Goal: Information Seeking & Learning: Compare options

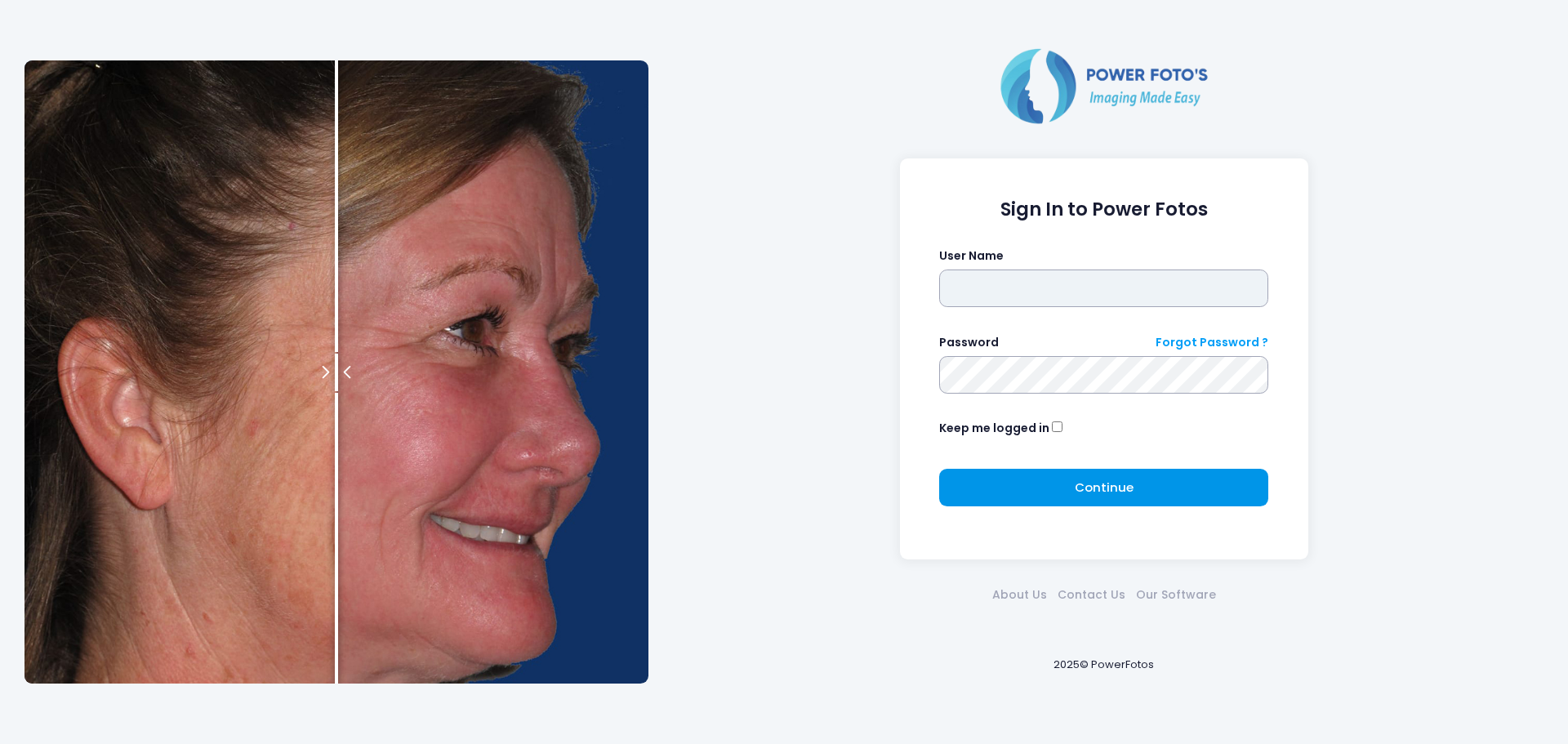
type input "******"
click at [1043, 486] on button "Continue Please wait..." at bounding box center [1103, 486] width 329 height 37
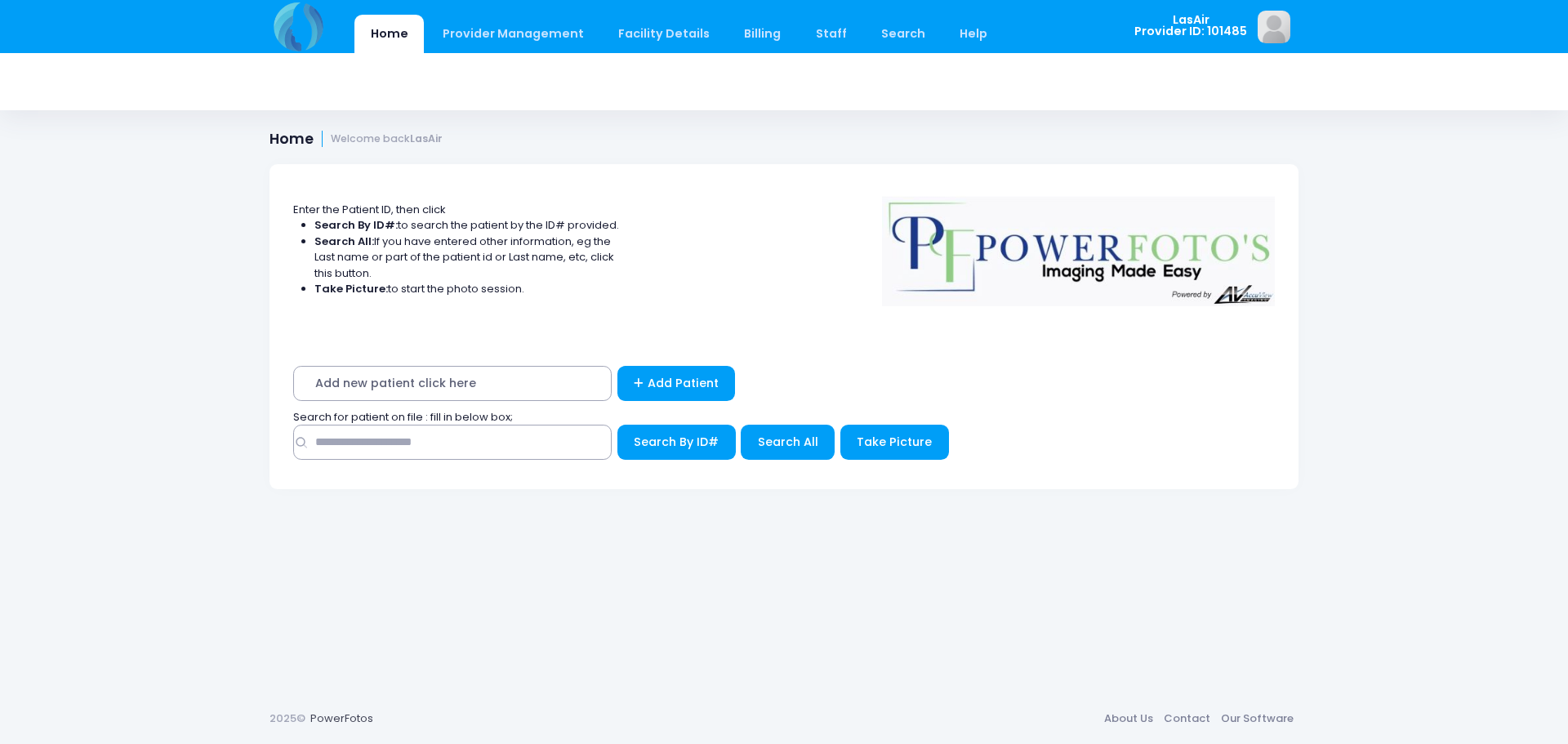
click at [526, 462] on div "Search By ID#" at bounding box center [783, 445] width 981 height 43
click at [525, 457] on input "text" at bounding box center [452, 442] width 319 height 35
type input "**********"
click at [685, 449] on span "Search By ID#" at bounding box center [675, 442] width 85 height 16
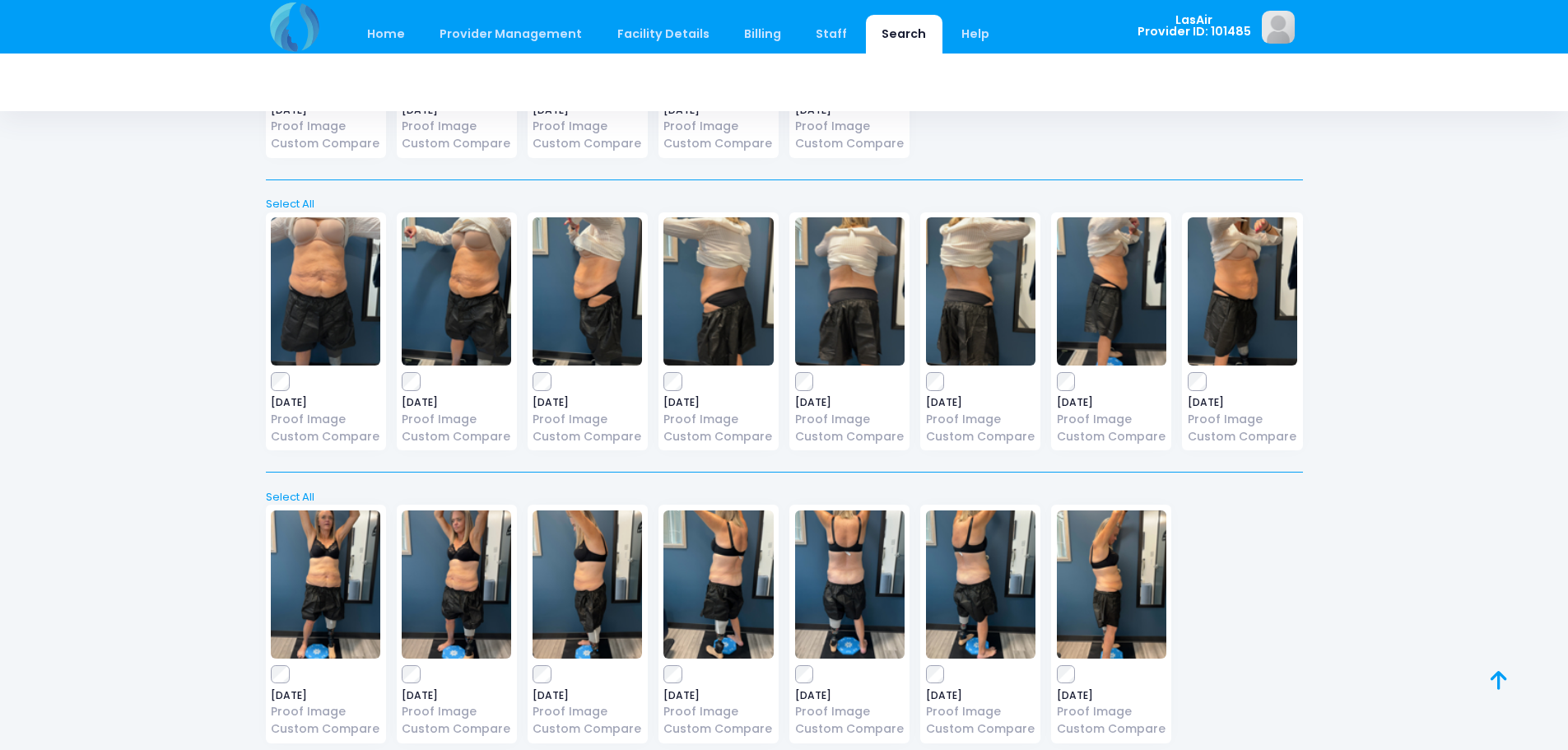
scroll to position [968, 0]
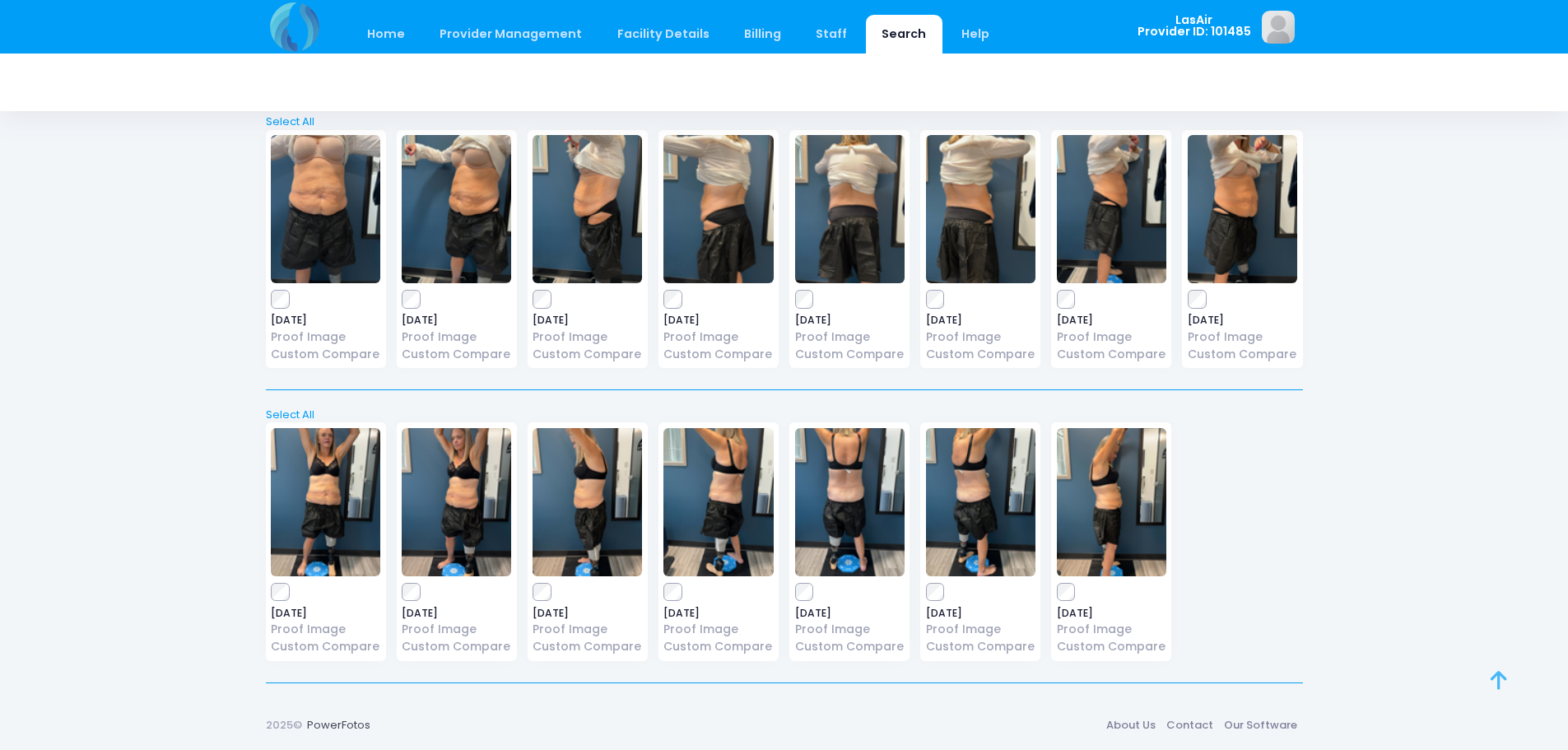
click at [1506, 697] on link at bounding box center [1516, 698] width 53 height 53
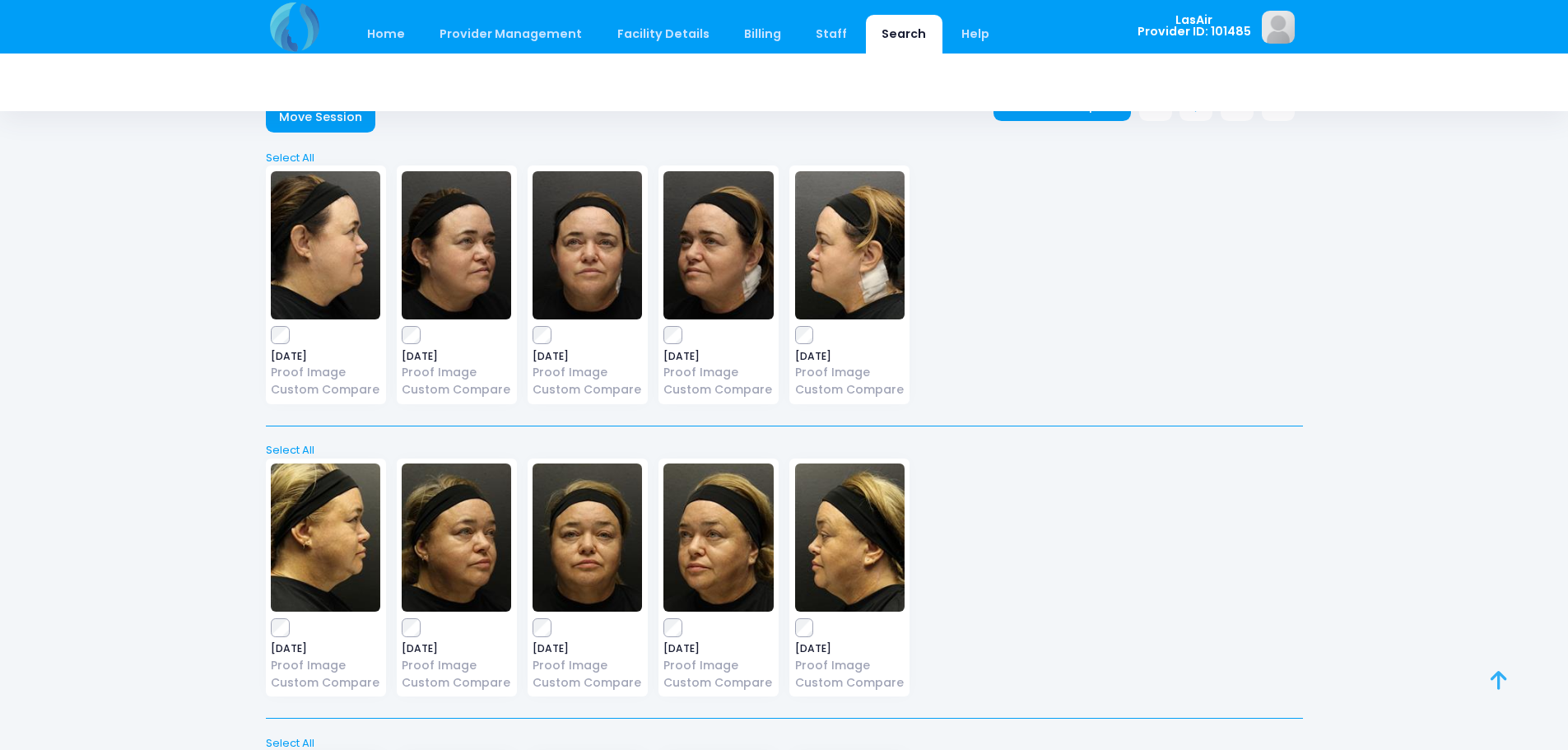
scroll to position [0, 0]
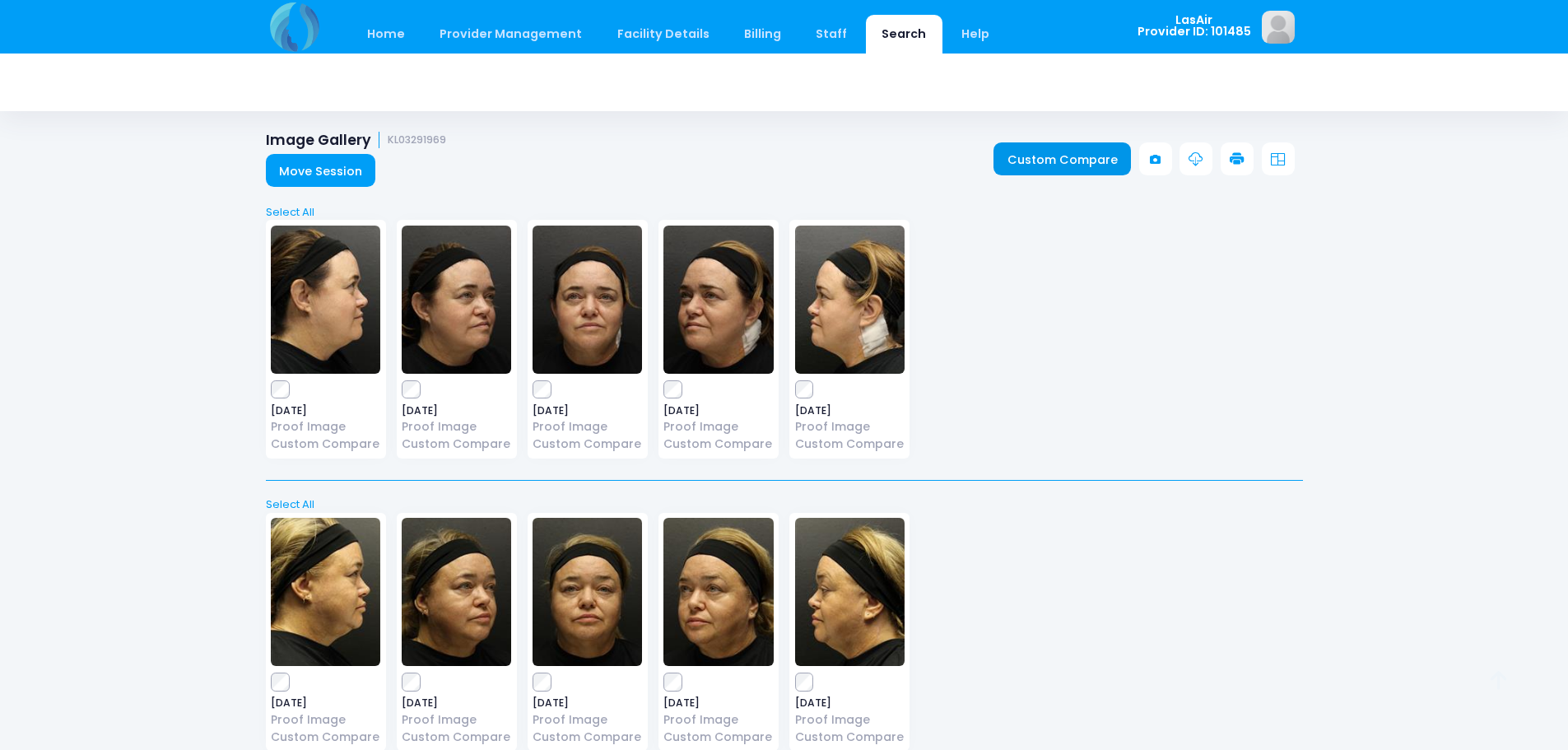
click at [1115, 161] on link "Custom Compare" at bounding box center [1061, 159] width 137 height 33
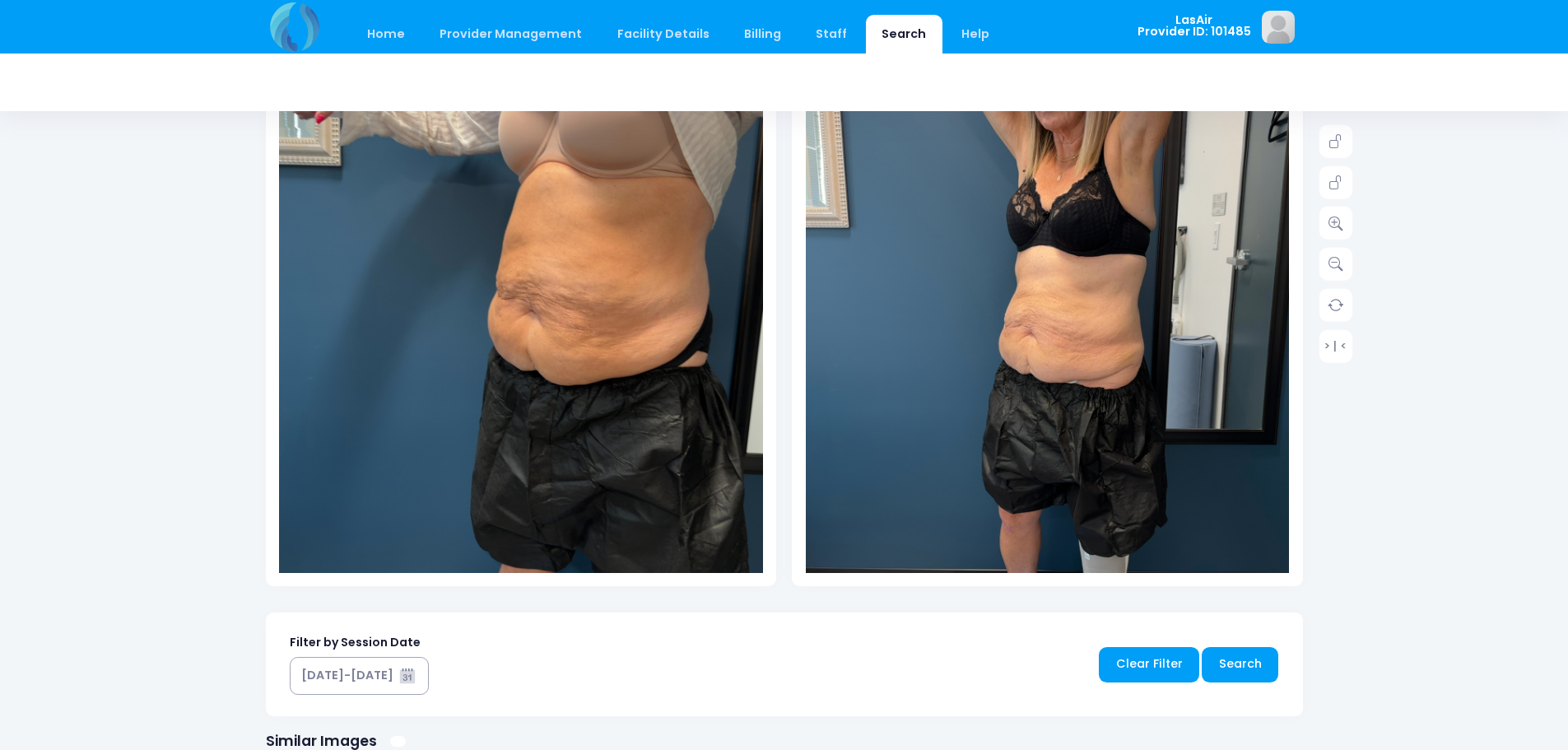
click at [1062, 304] on img at bounding box center [1047, 357] width 484 height 861
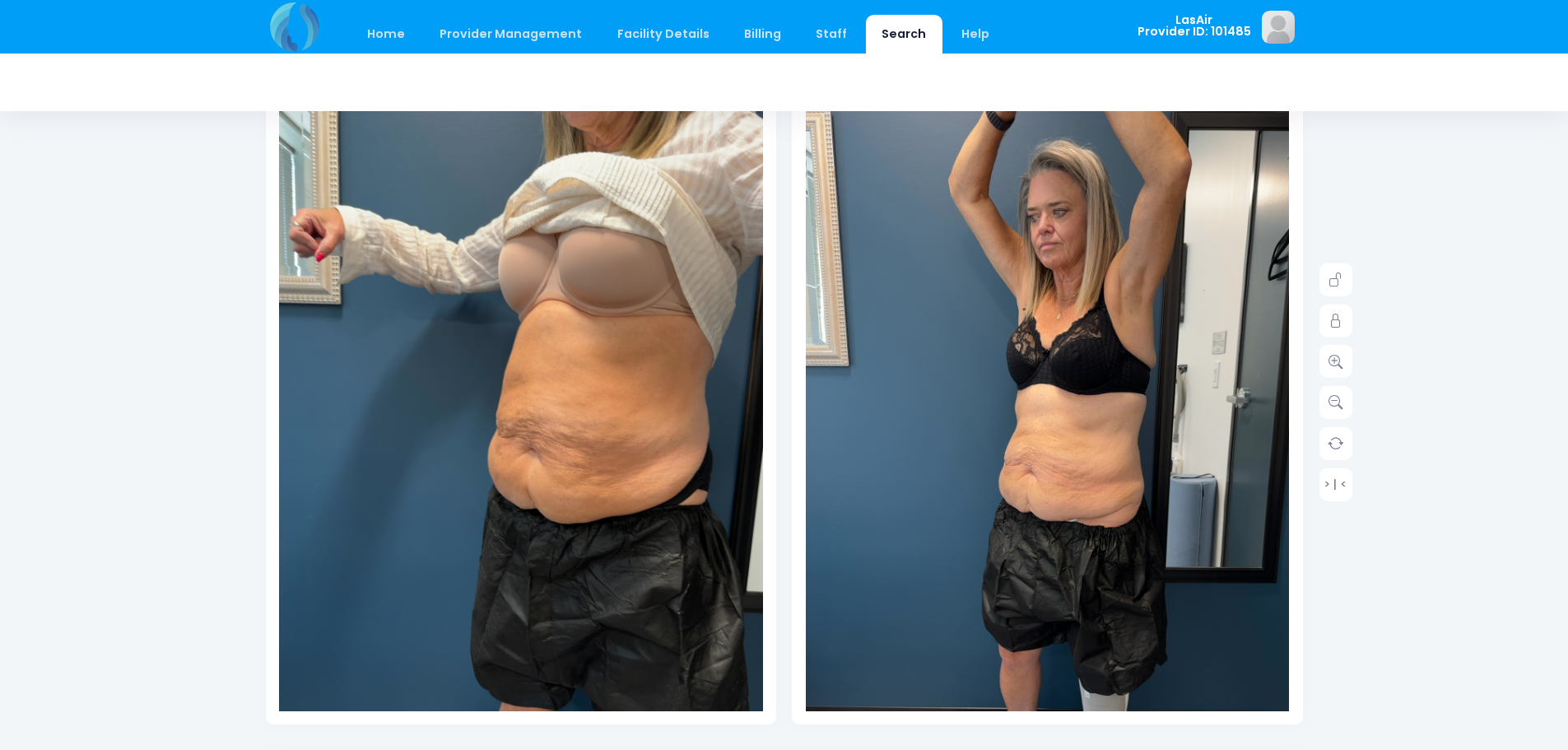
scroll to position [83, 0]
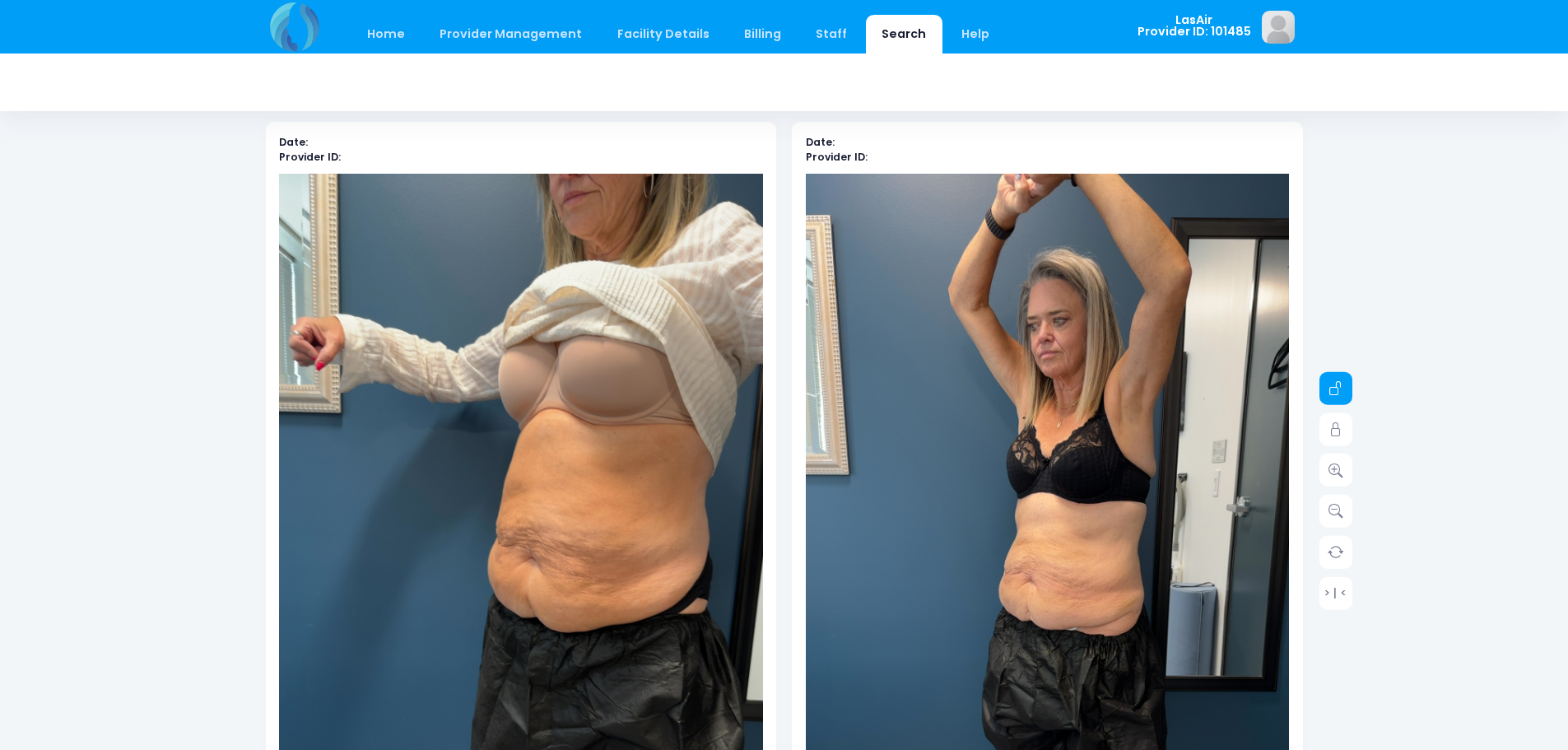
click at [1338, 387] on icon at bounding box center [1335, 388] width 14 height 14
click at [1340, 422] on icon at bounding box center [1335, 429] width 14 height 14
click at [1329, 471] on icon at bounding box center [1335, 469] width 14 height 14
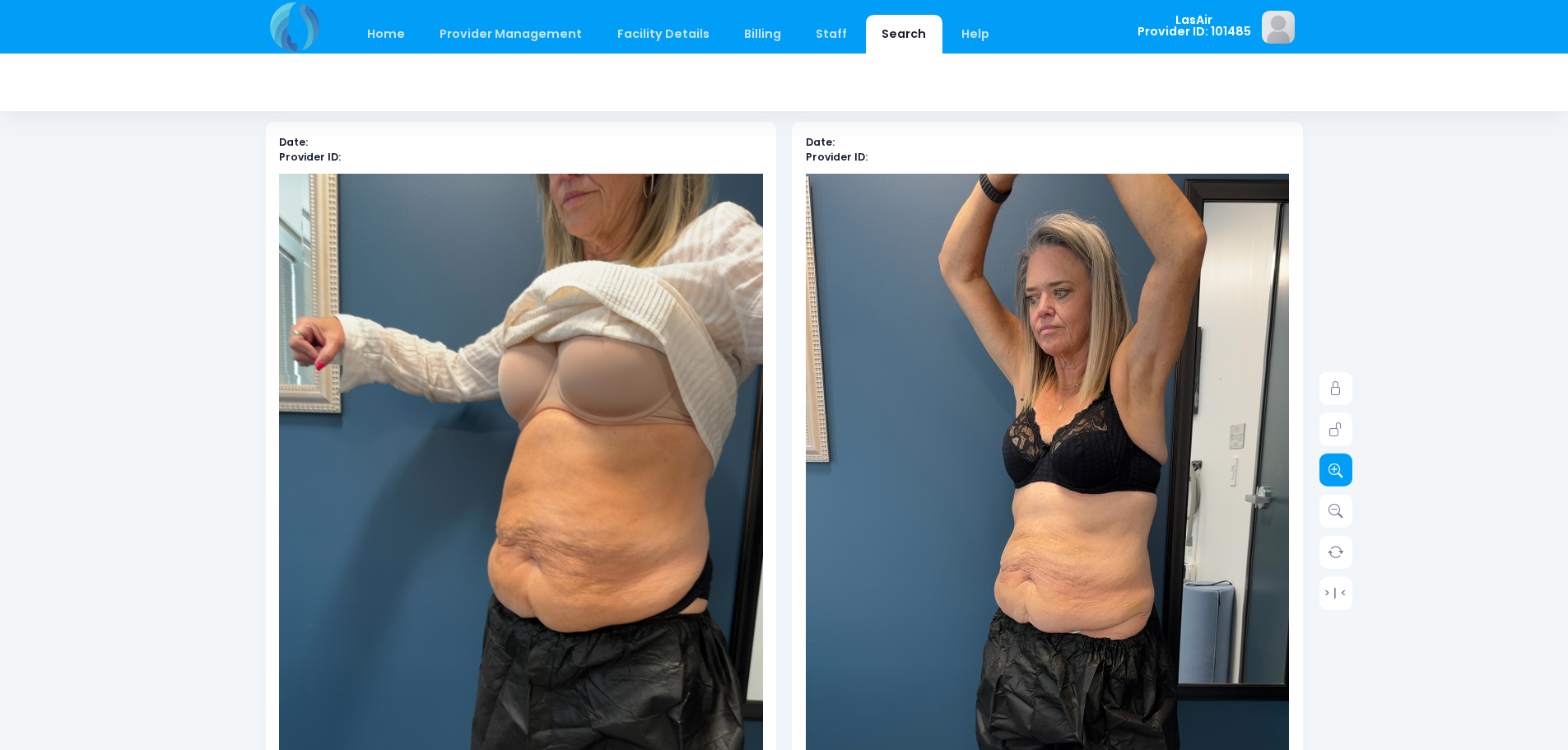
click at [1329, 471] on icon at bounding box center [1335, 469] width 14 height 14
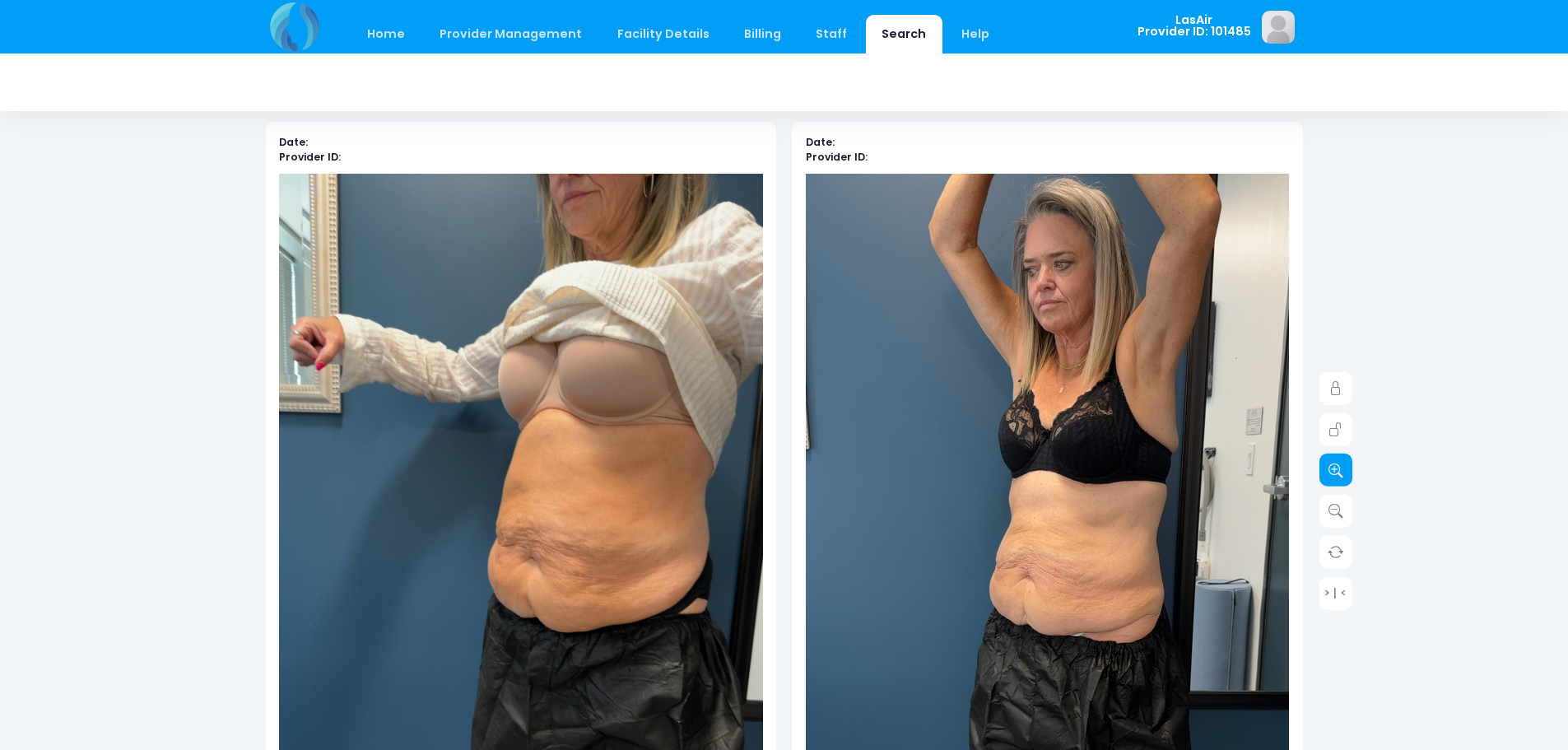
click at [1329, 471] on icon at bounding box center [1335, 469] width 14 height 14
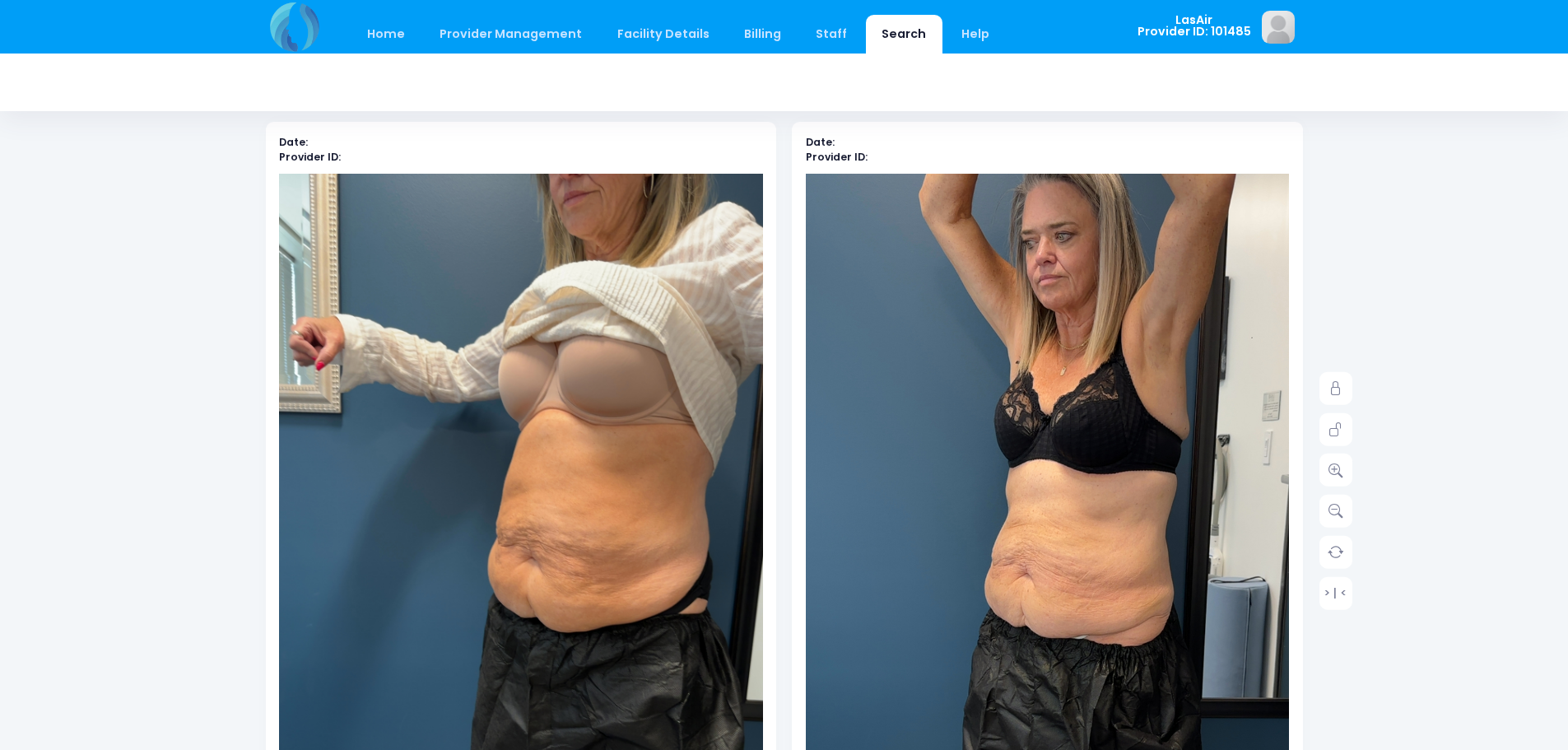
click at [1351, 457] on div "> | <" at bounding box center [1335, 490] width 33 height 238
click at [1335, 460] on link at bounding box center [1335, 470] width 33 height 33
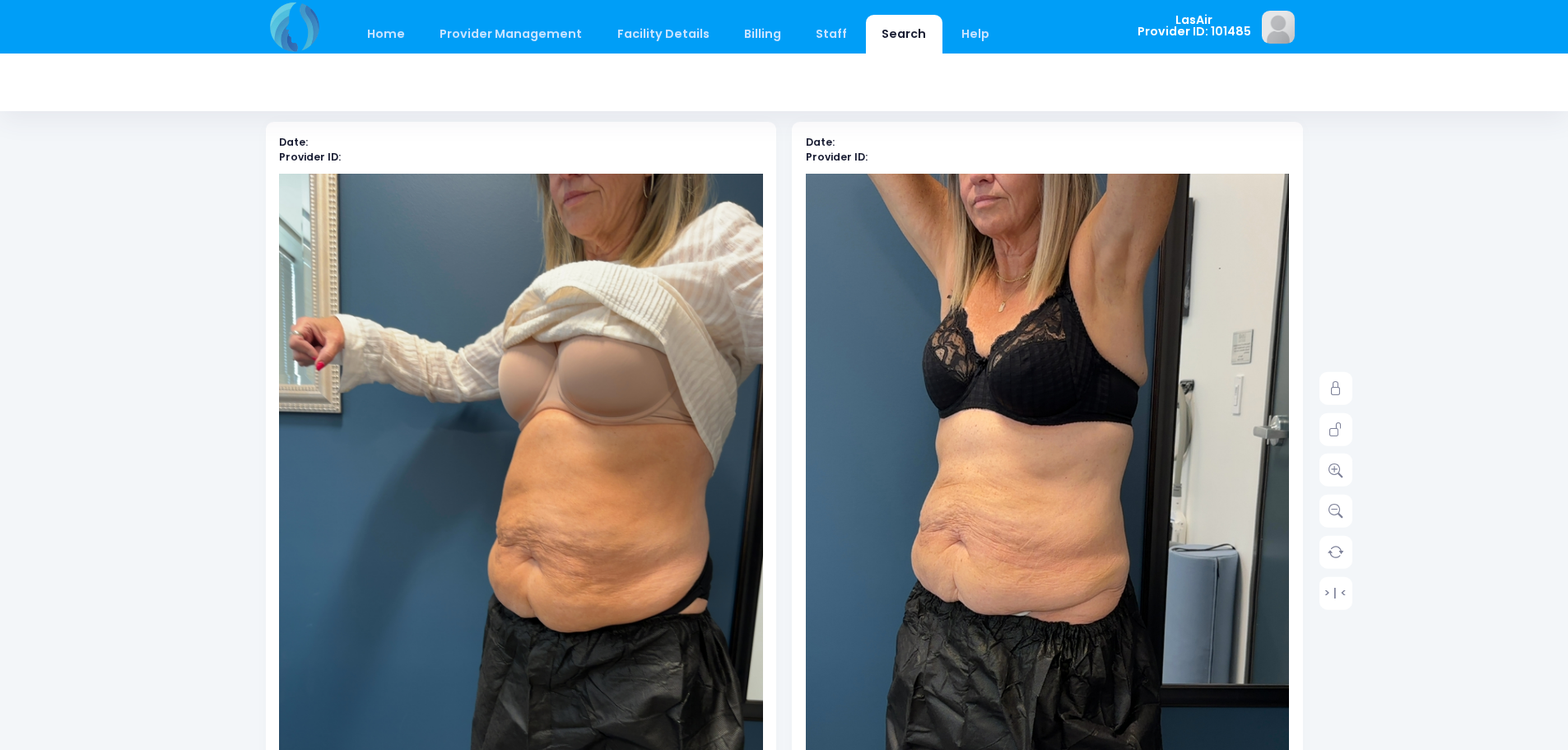
click at [1175, 539] on img at bounding box center [983, 574] width 726 height 1289
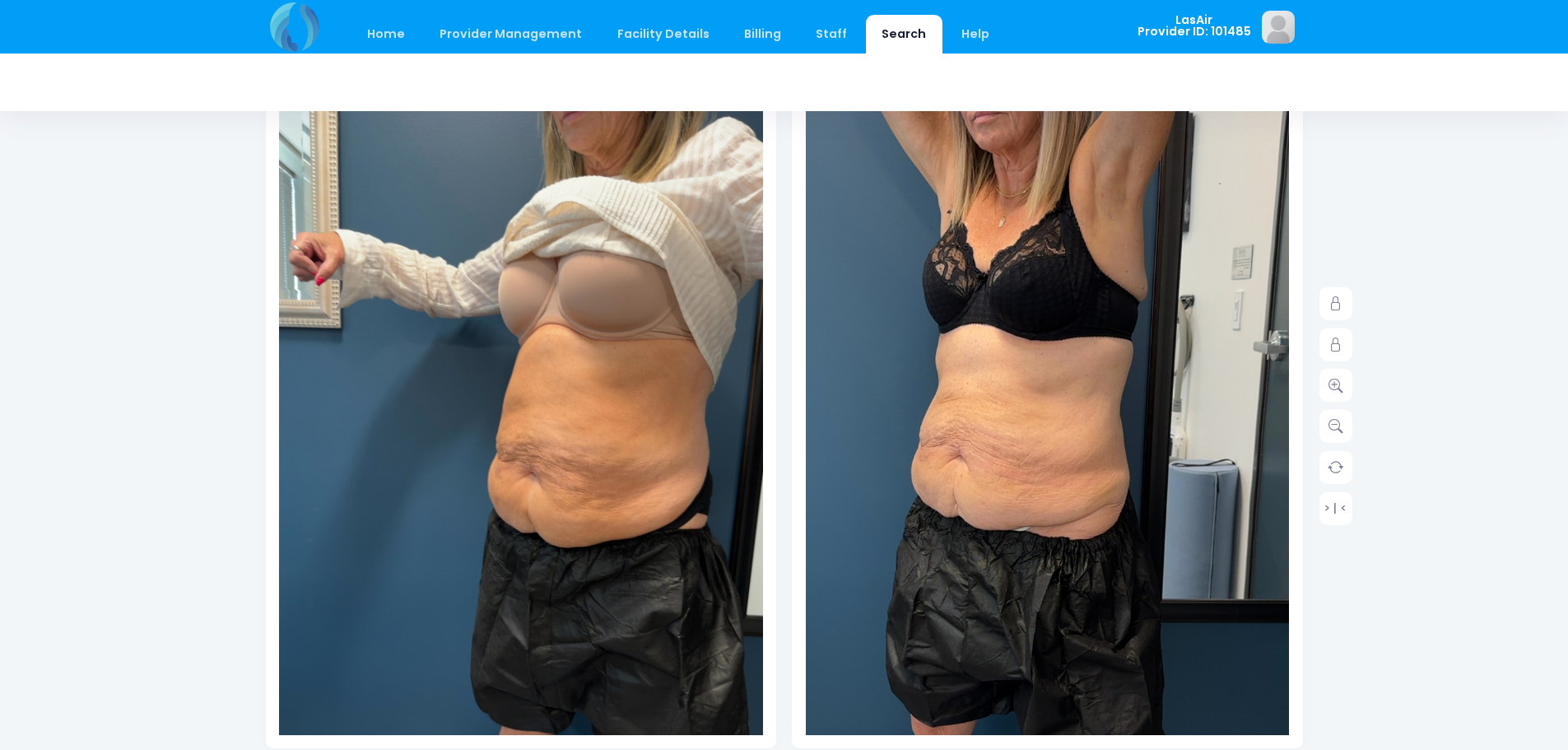
scroll to position [0, 0]
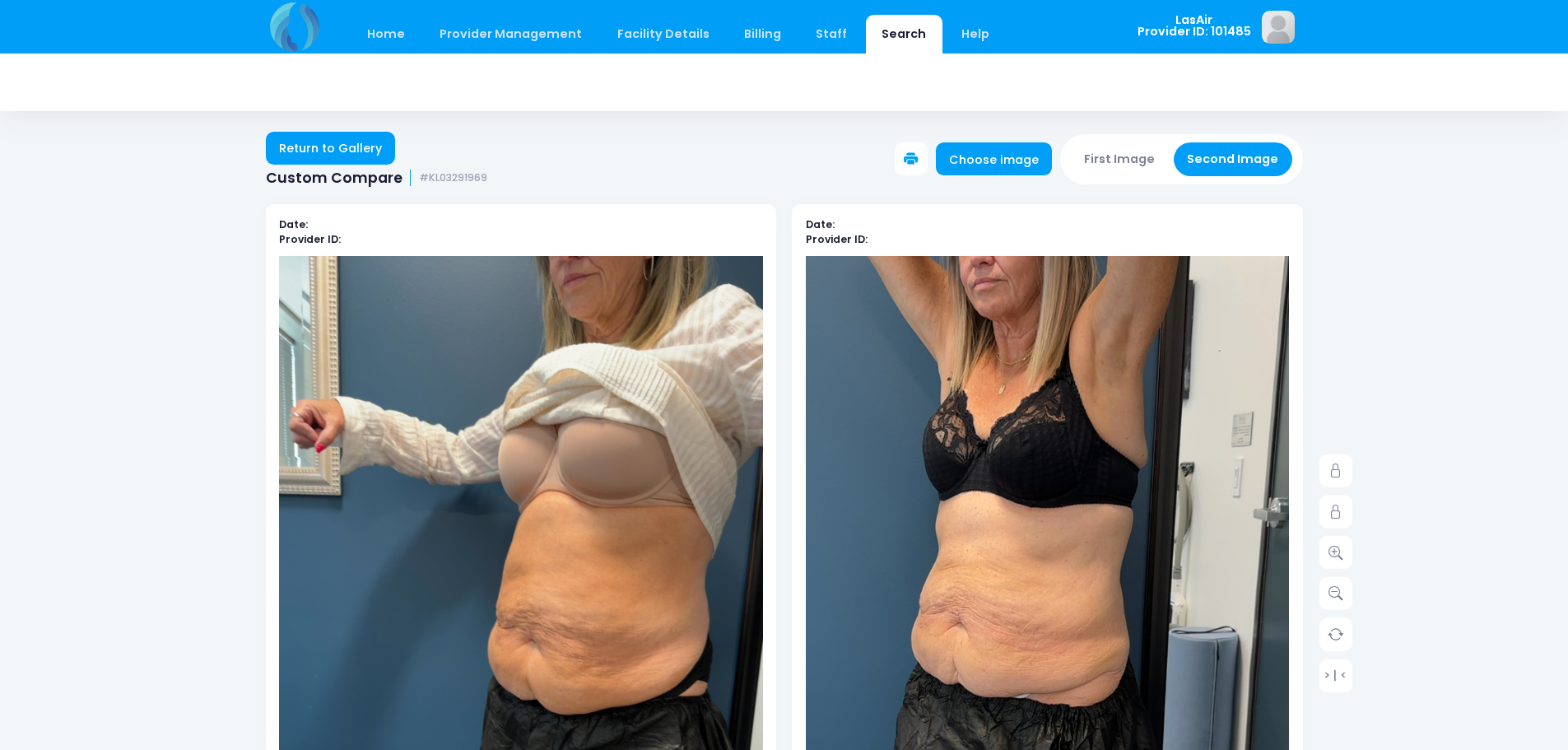
click at [916, 162] on icon at bounding box center [910, 159] width 14 height 14
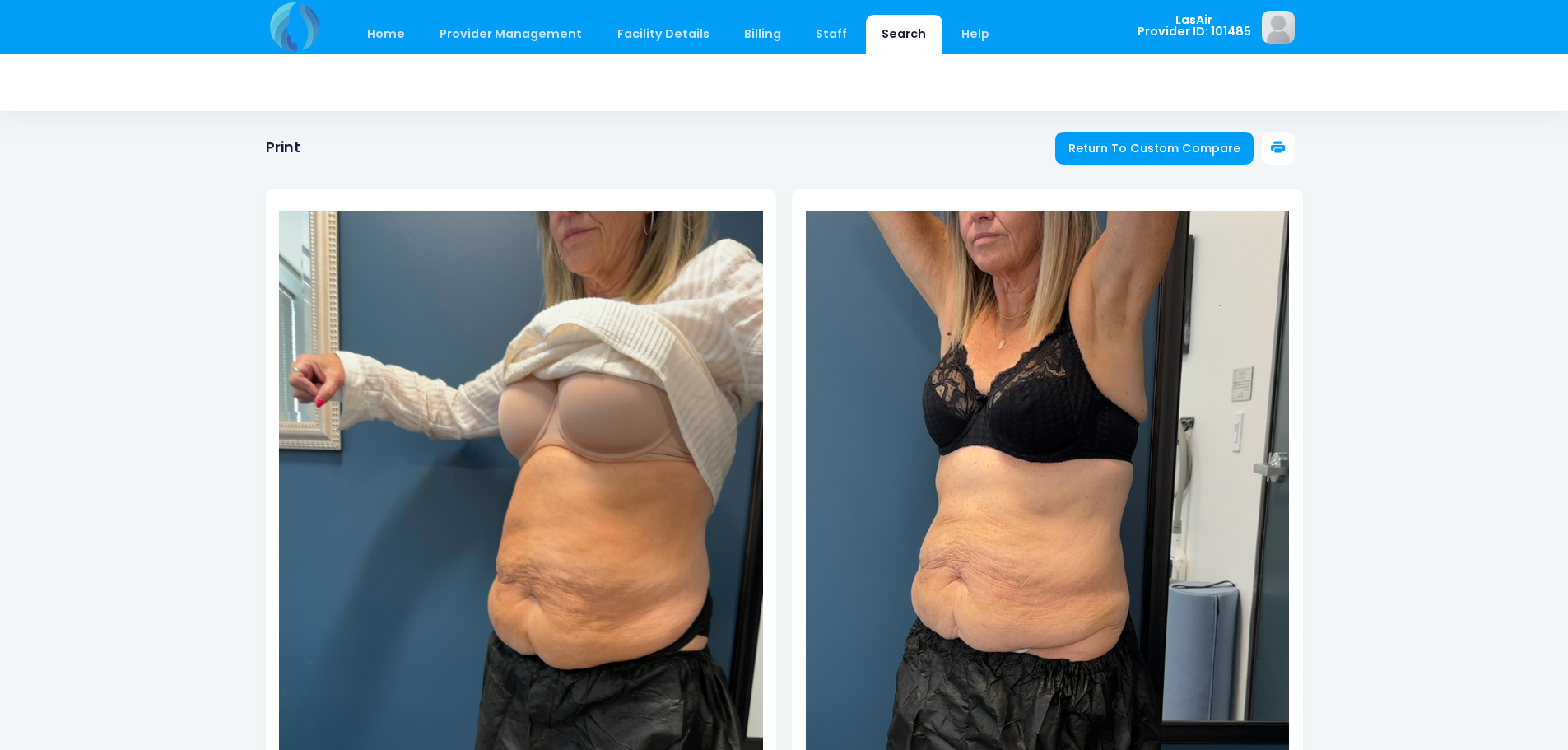
click at [1277, 149] on icon at bounding box center [1278, 147] width 14 height 14
click at [1094, 162] on div at bounding box center [784, 527] width 1037 height 740
click at [1084, 152] on span "Return To Custom Compare" at bounding box center [1154, 148] width 172 height 16
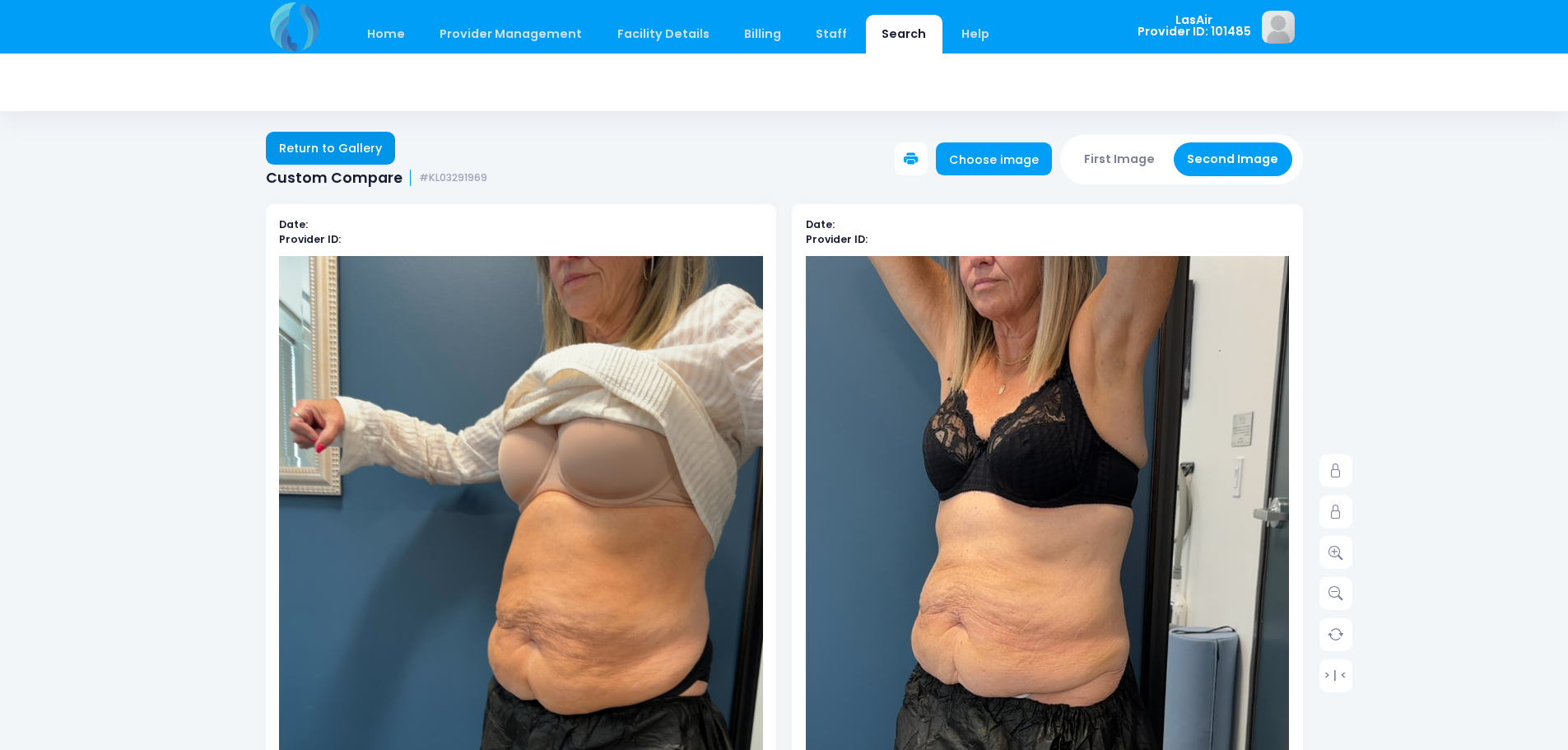
click at [311, 147] on link "Return to Gallery" at bounding box center [330, 148] width 130 height 33
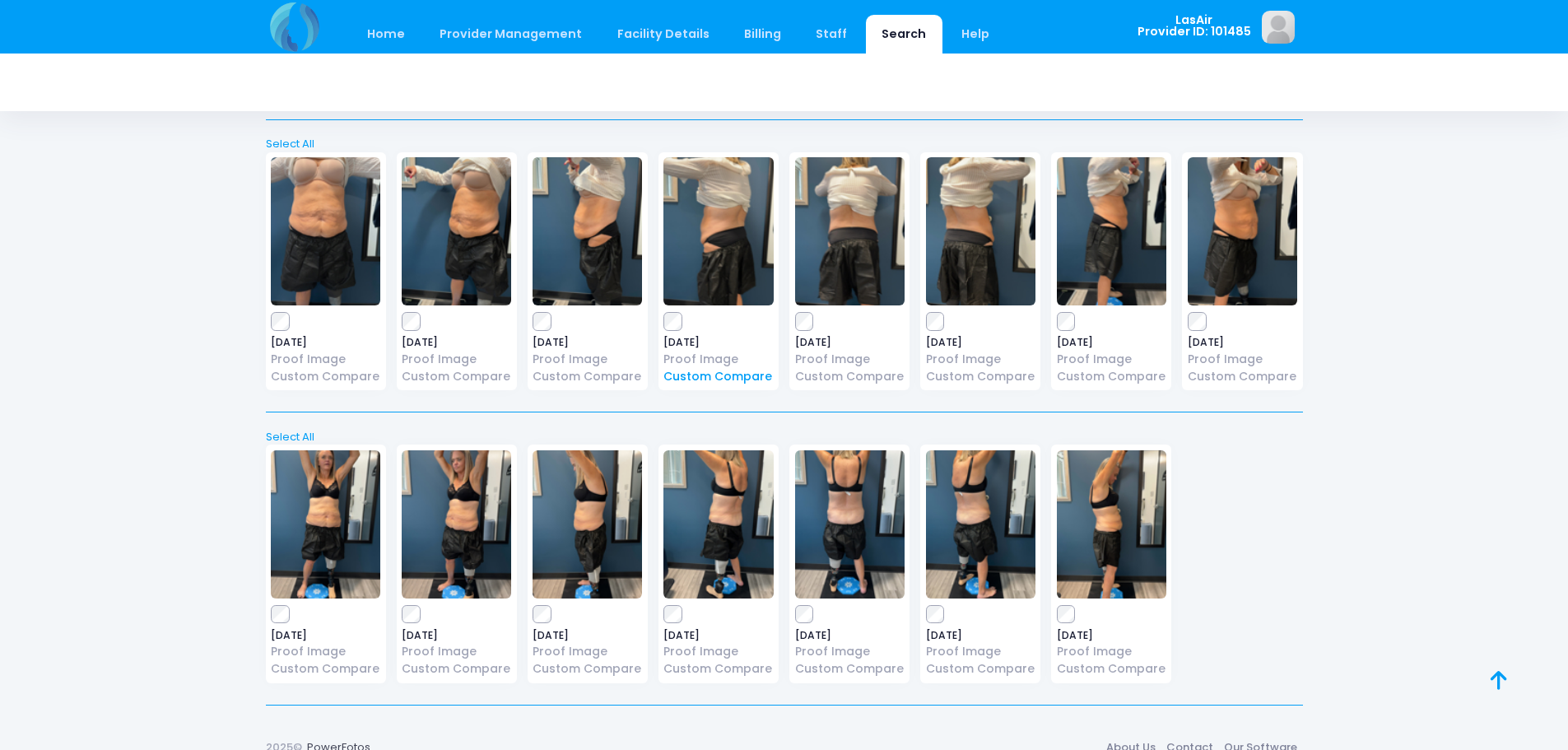
scroll to position [968, 0]
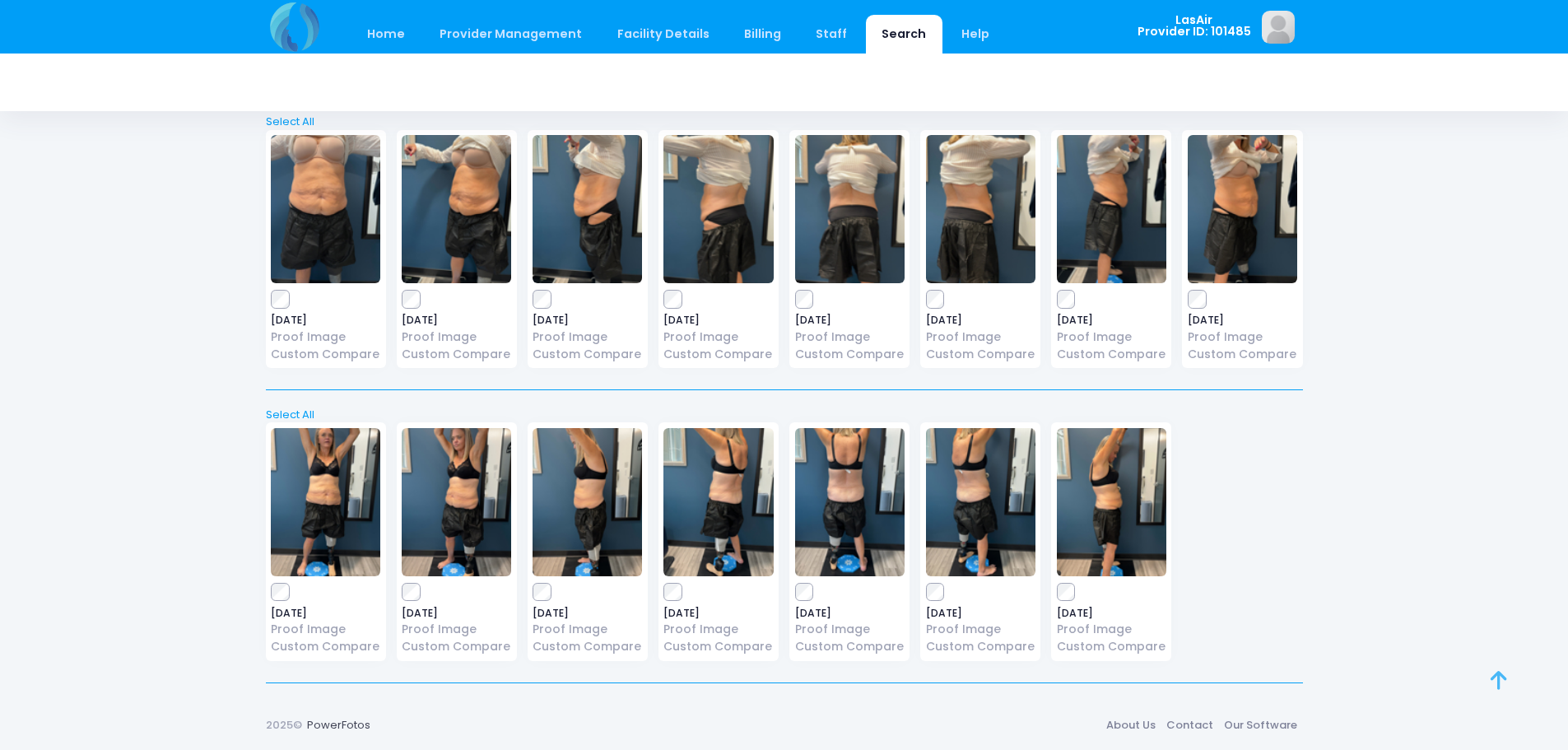
click at [1504, 681] on icon at bounding box center [1498, 680] width 16 height 1
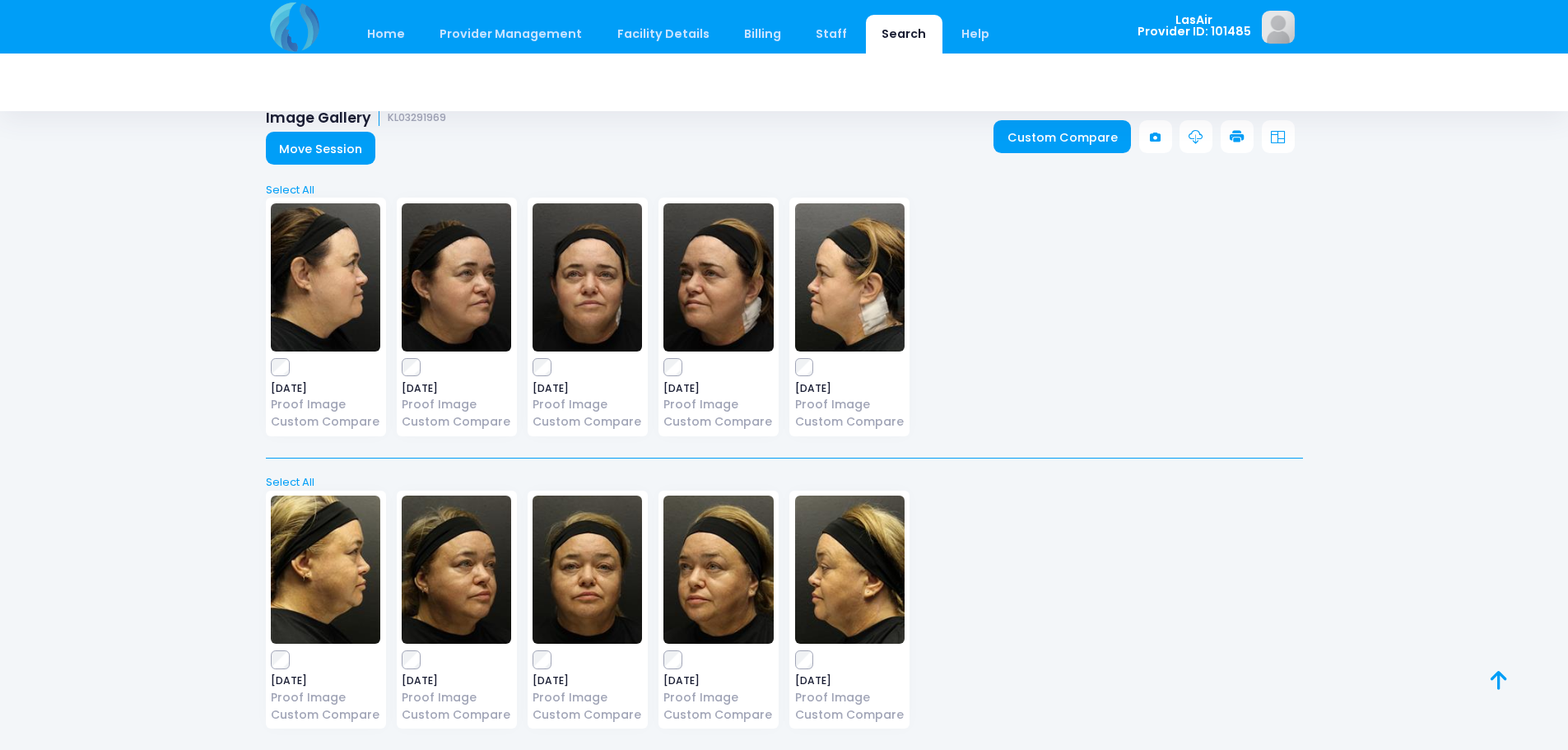
scroll to position [0, 0]
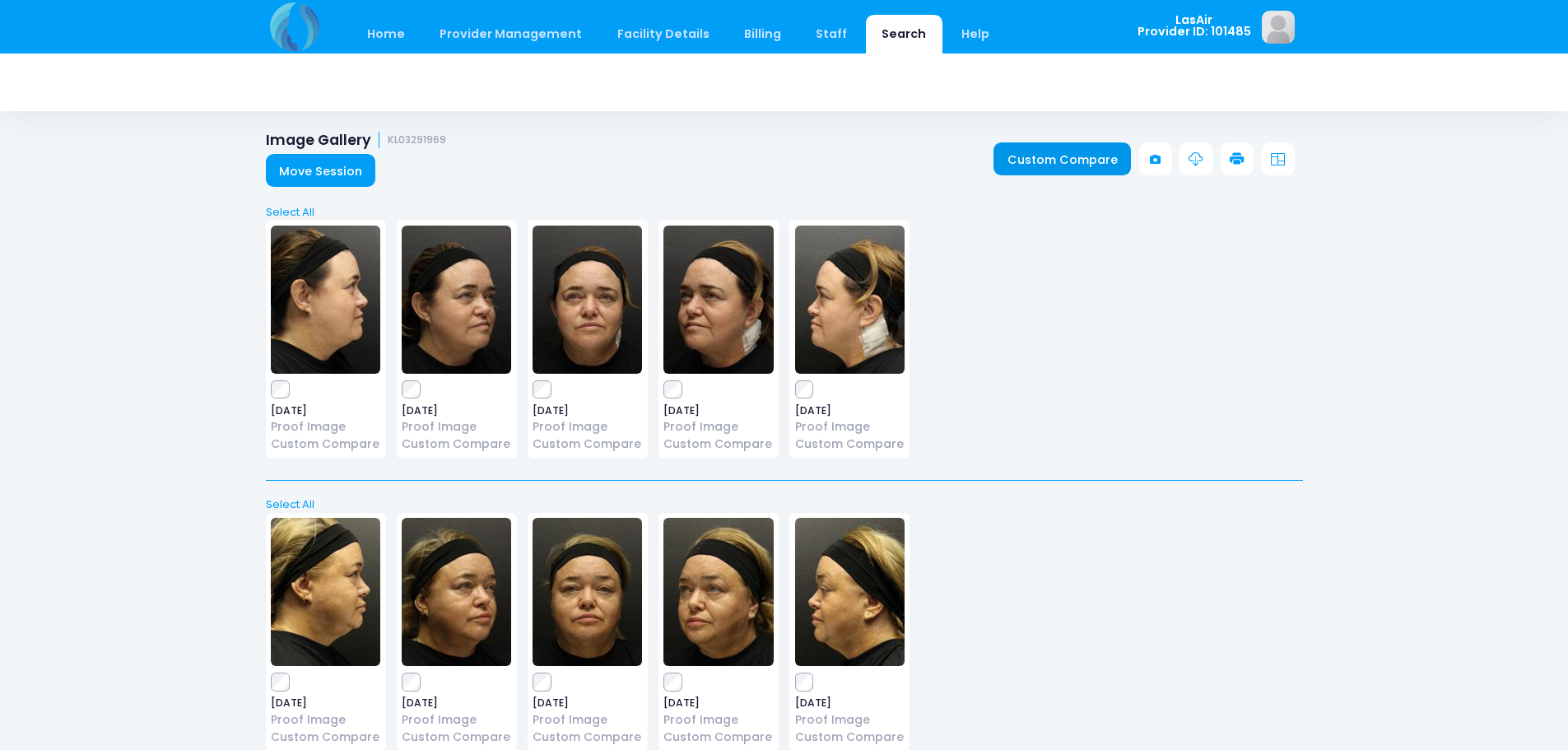
click at [1069, 160] on link "Custom Compare" at bounding box center [1061, 159] width 137 height 33
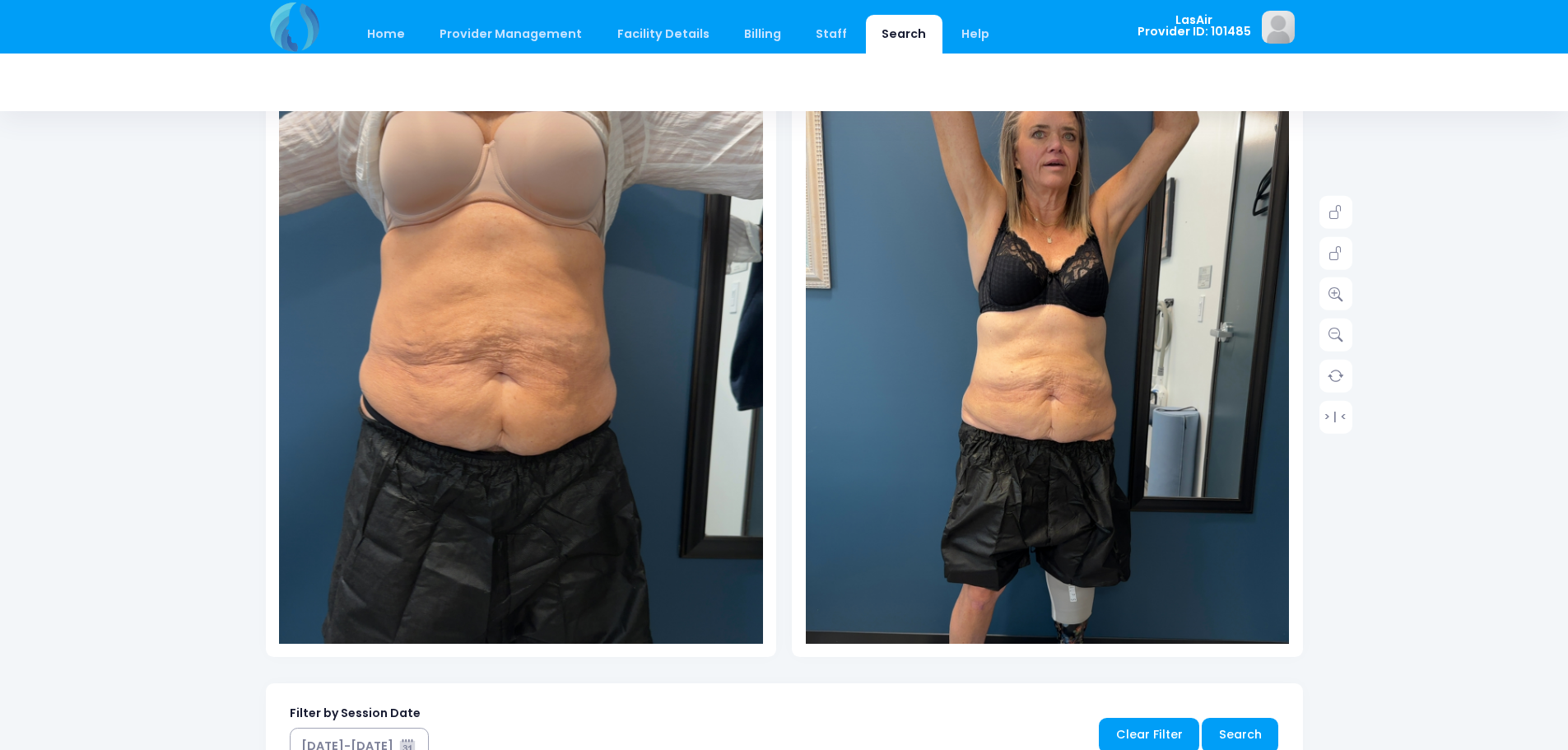
scroll to position [164, 0]
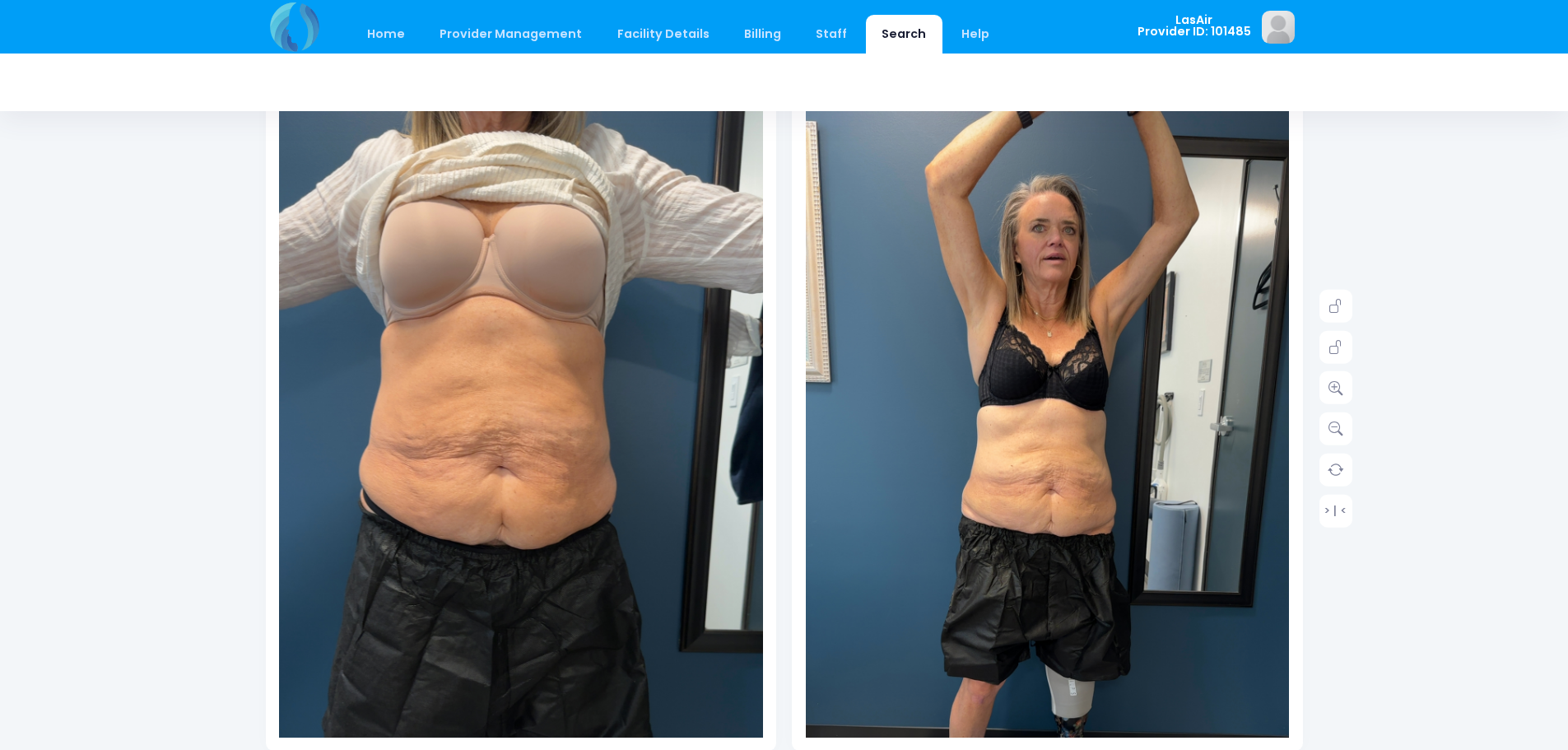
click at [1070, 466] on img at bounding box center [1047, 521] width 484 height 861
click at [1331, 328] on div "> | <" at bounding box center [1335, 408] width 33 height 238
click at [1343, 352] on link at bounding box center [1335, 346] width 33 height 33
click at [1337, 392] on icon at bounding box center [1335, 387] width 14 height 14
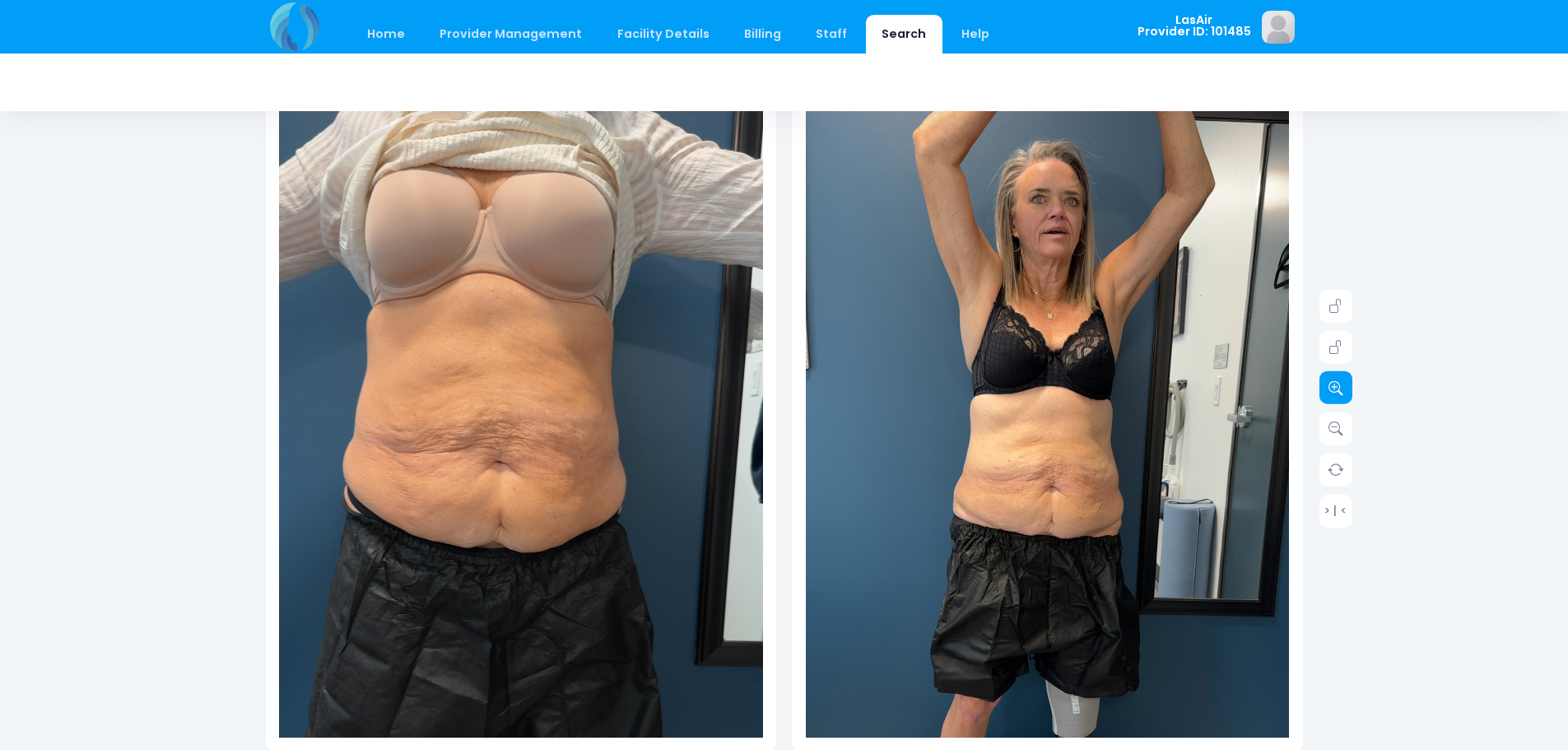
click at [1337, 392] on icon at bounding box center [1335, 387] width 14 height 14
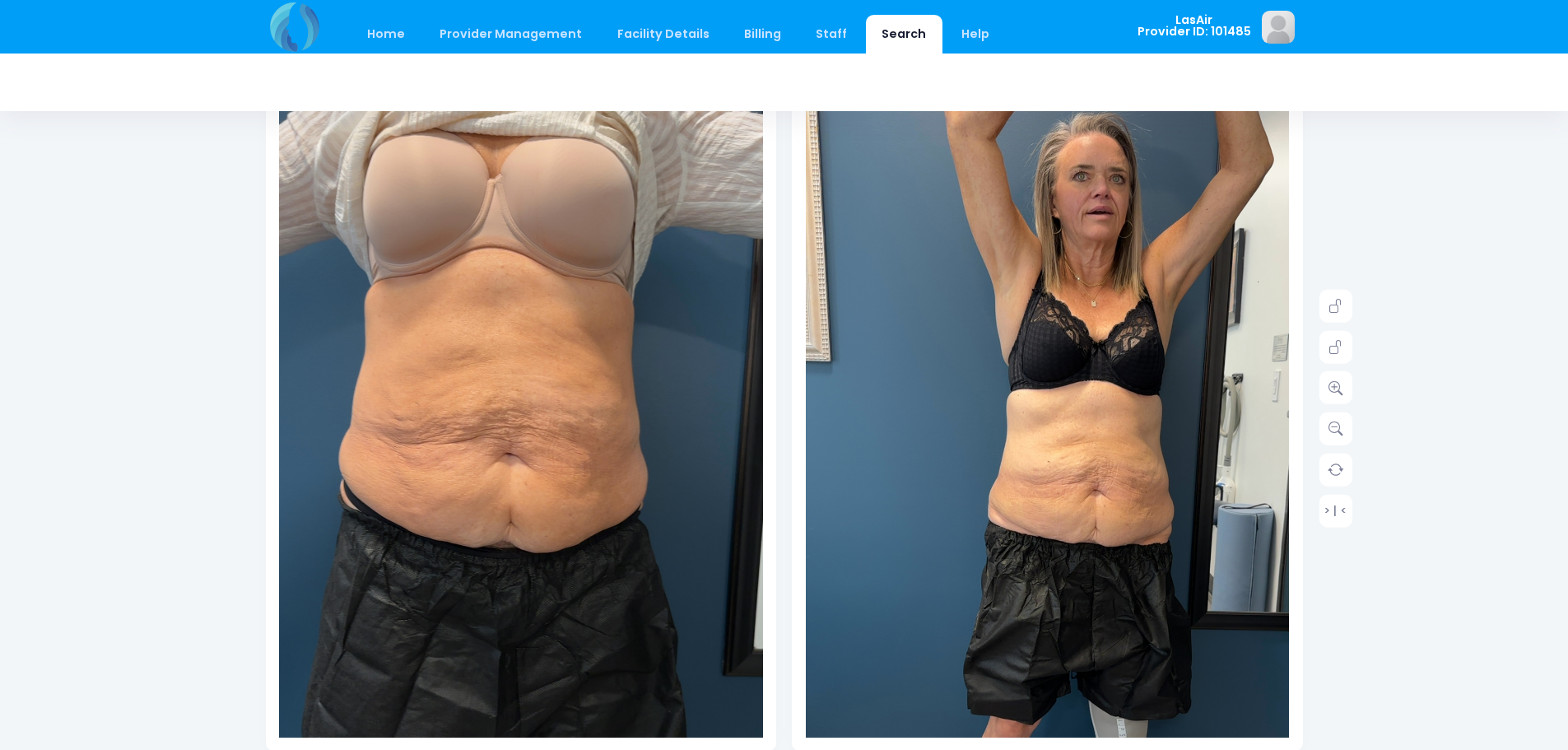
click at [460, 424] on img at bounding box center [533, 518] width 580 height 1032
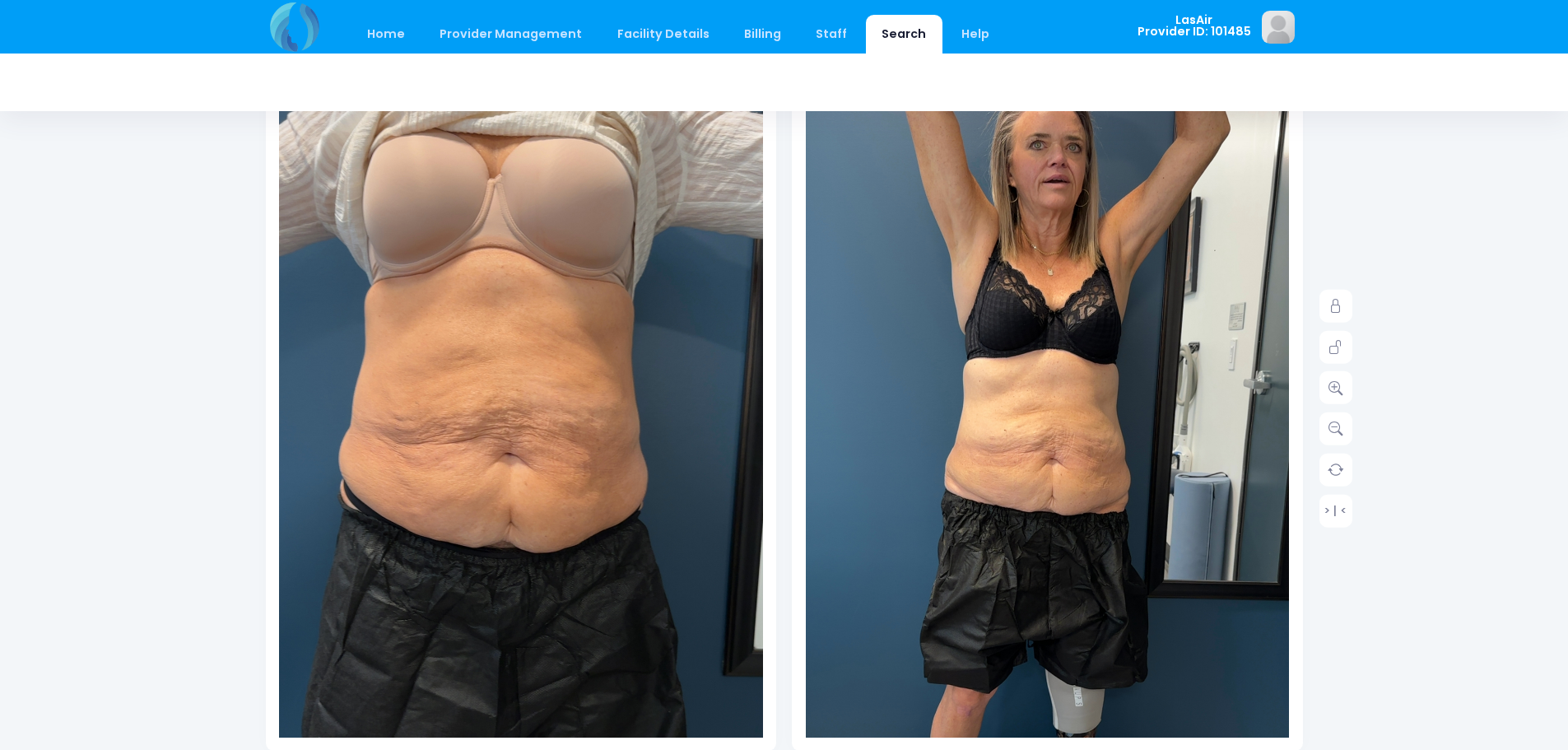
click at [1047, 507] on img at bounding box center [1047, 495] width 580 height 1032
click at [1329, 347] on icon at bounding box center [1335, 347] width 14 height 14
click at [1346, 393] on link at bounding box center [1335, 388] width 33 height 33
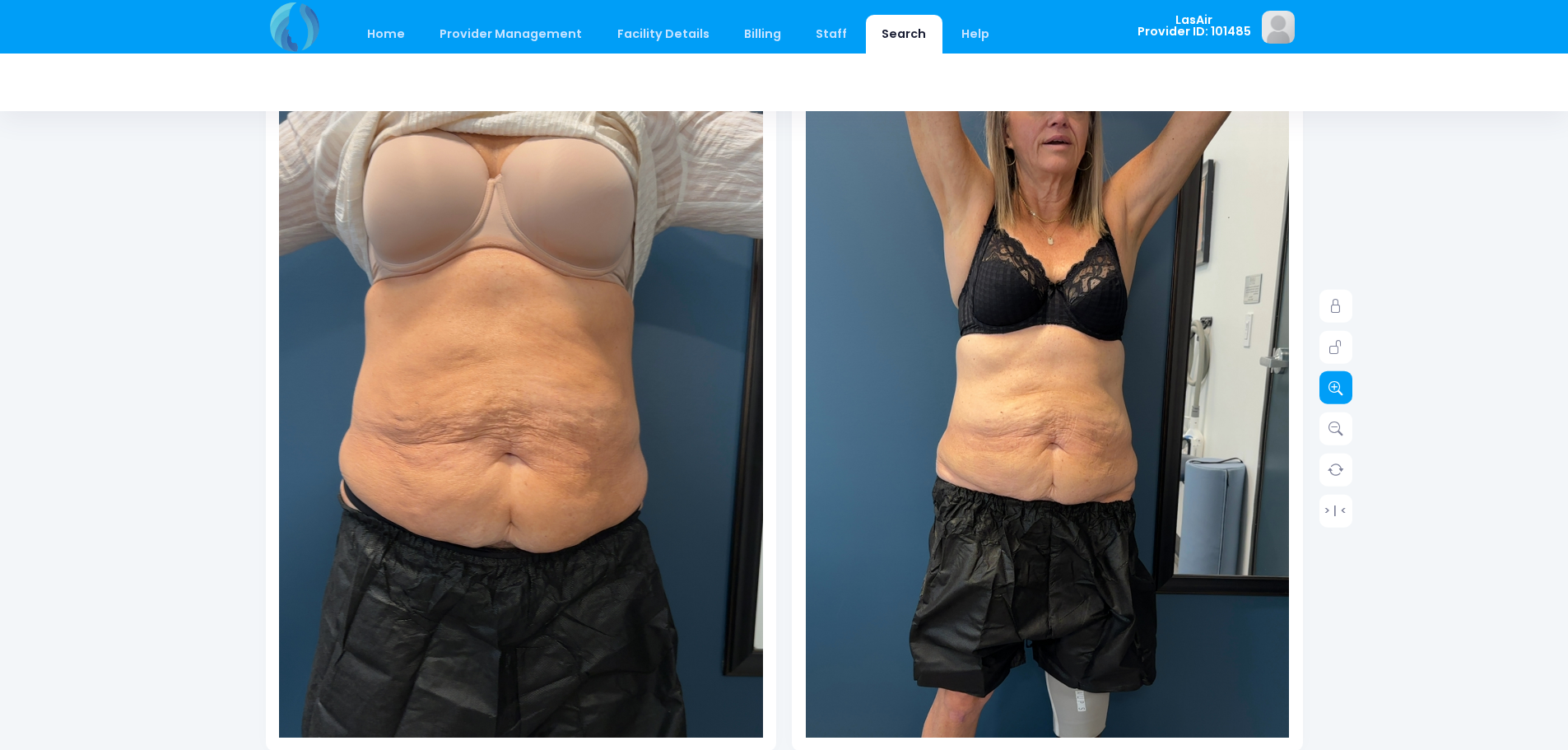
click at [1346, 393] on link at bounding box center [1335, 388] width 33 height 33
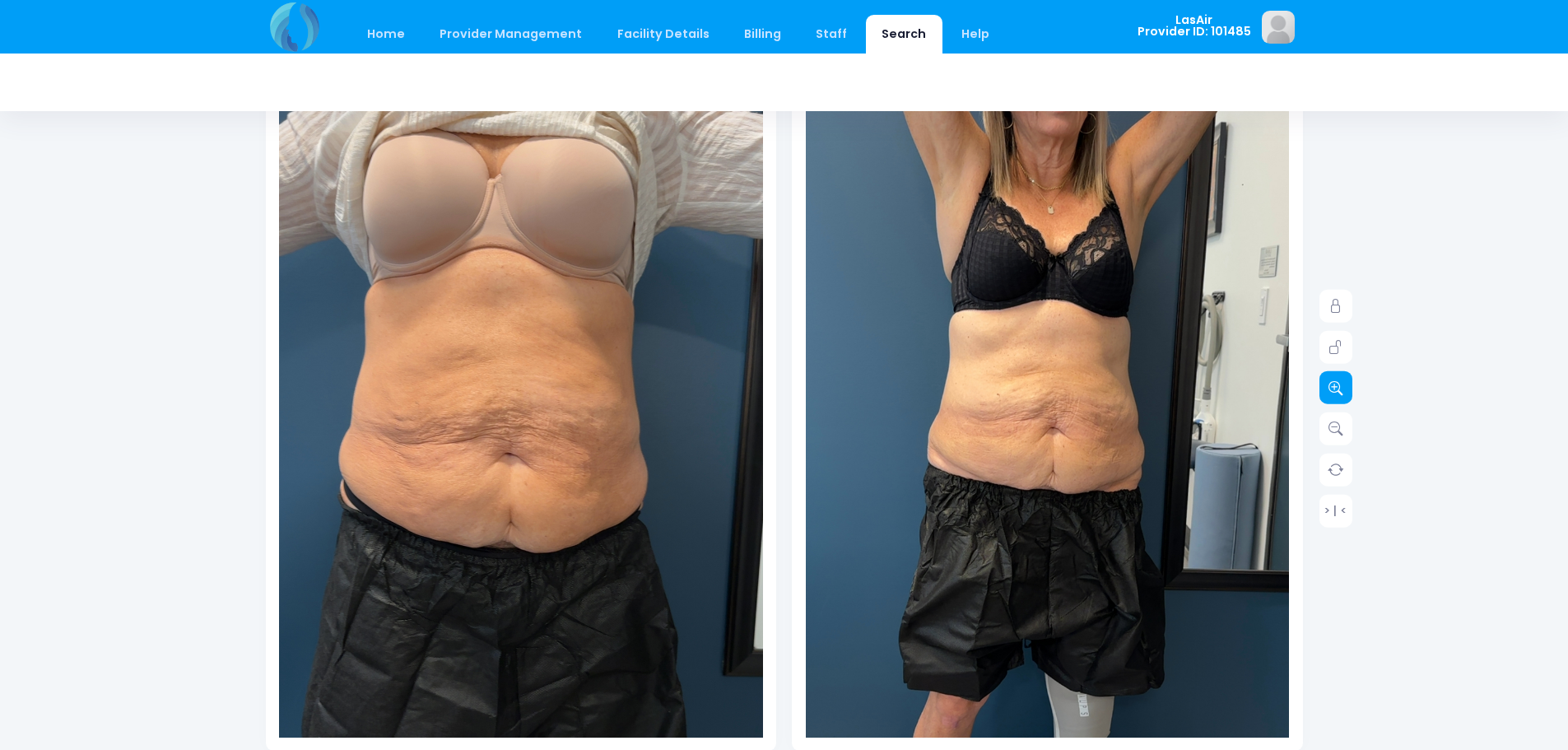
click at [1346, 393] on link at bounding box center [1335, 388] width 33 height 33
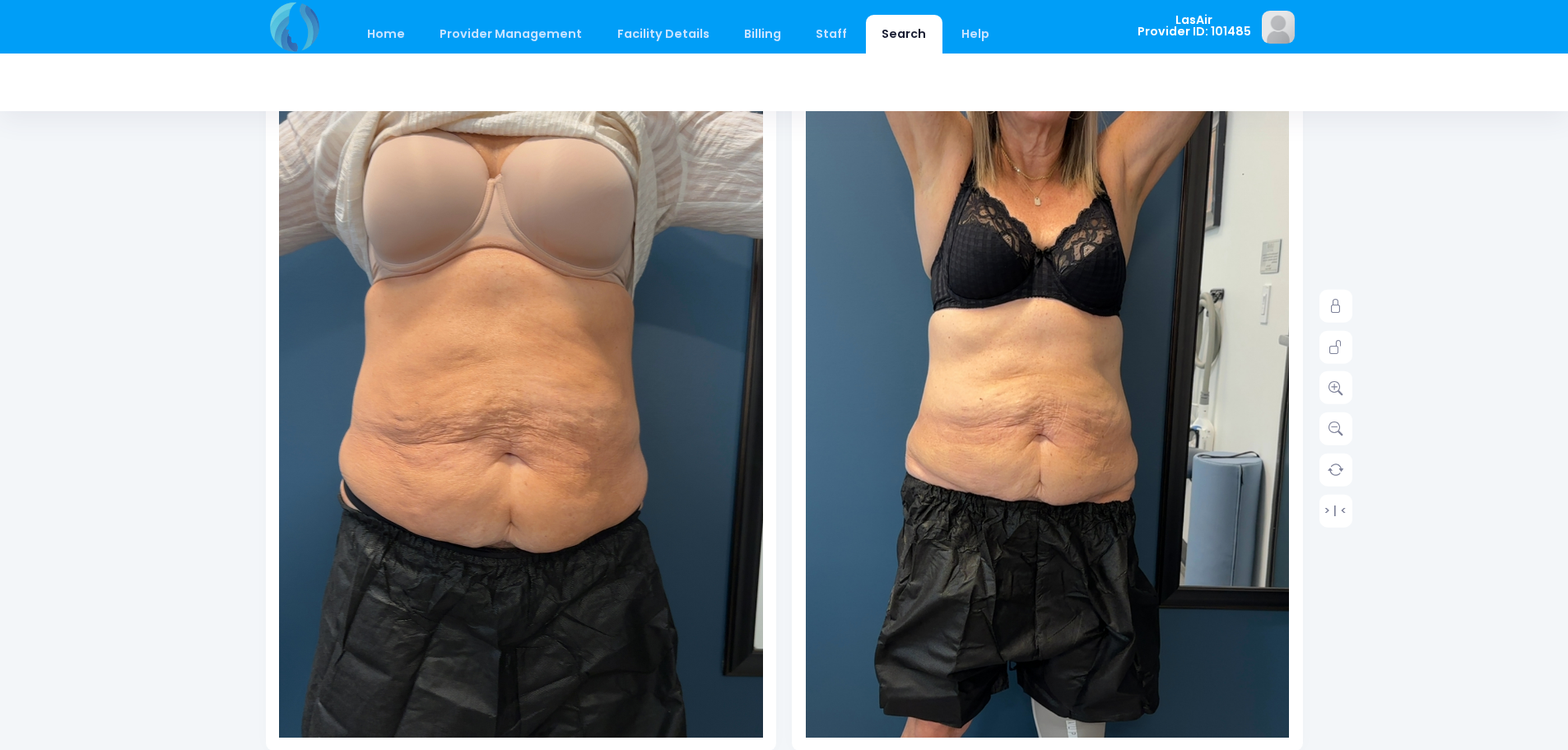
click at [1074, 473] on img at bounding box center [1033, 482] width 726 height 1289
click at [1110, 363] on img at bounding box center [1033, 482] width 726 height 1289
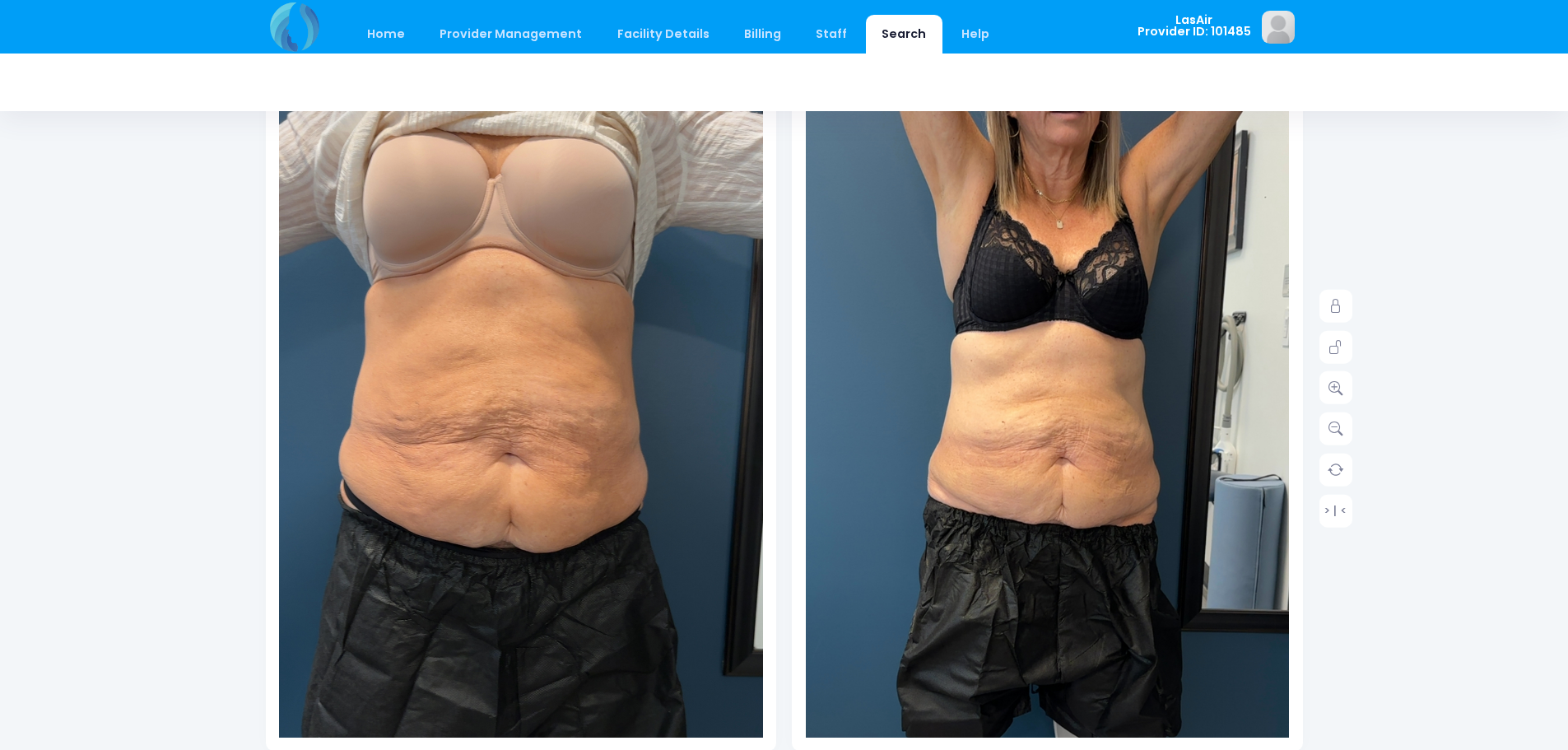
click at [1030, 438] on img at bounding box center [1056, 504] width 726 height 1289
click at [1331, 383] on icon at bounding box center [1335, 387] width 14 height 14
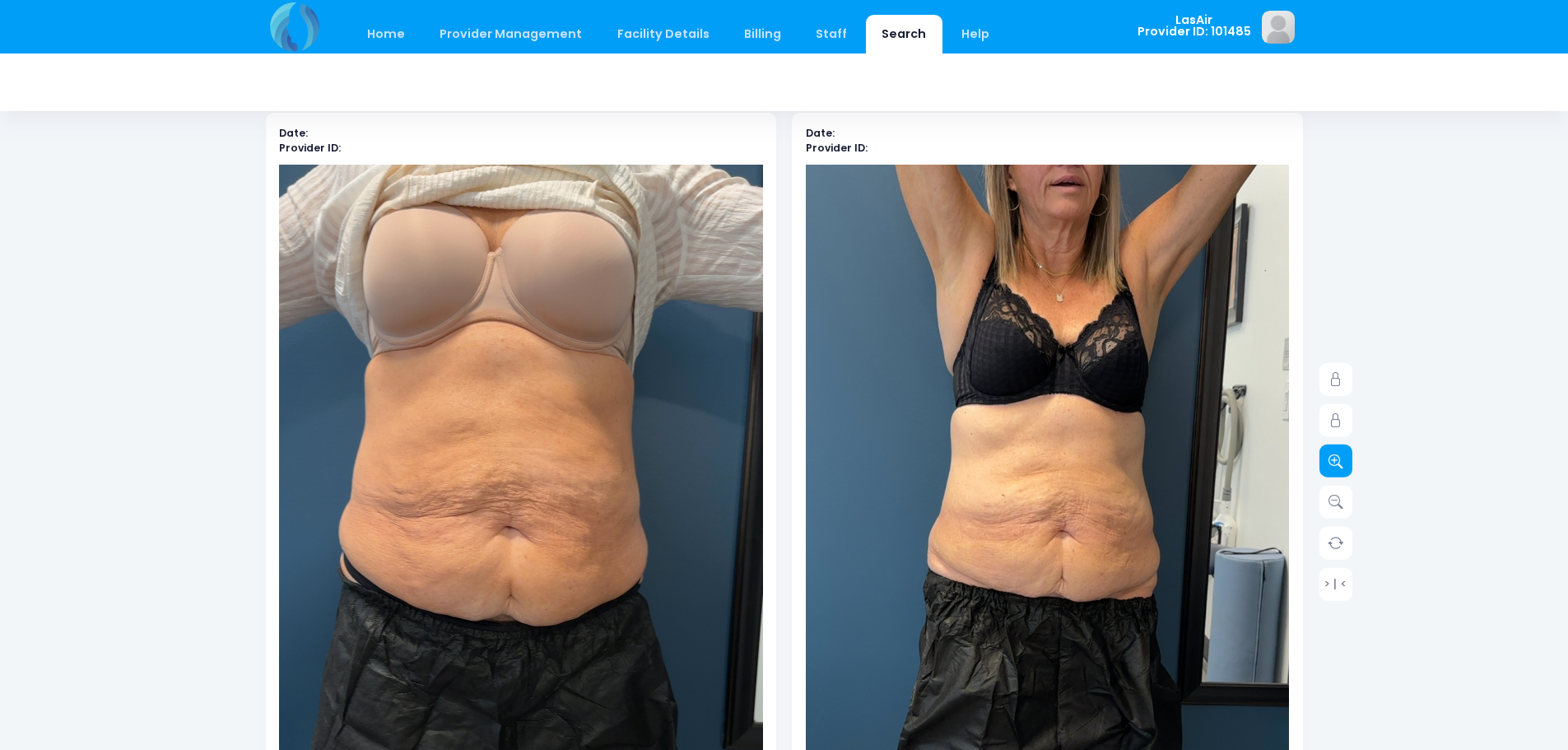
scroll to position [0, 0]
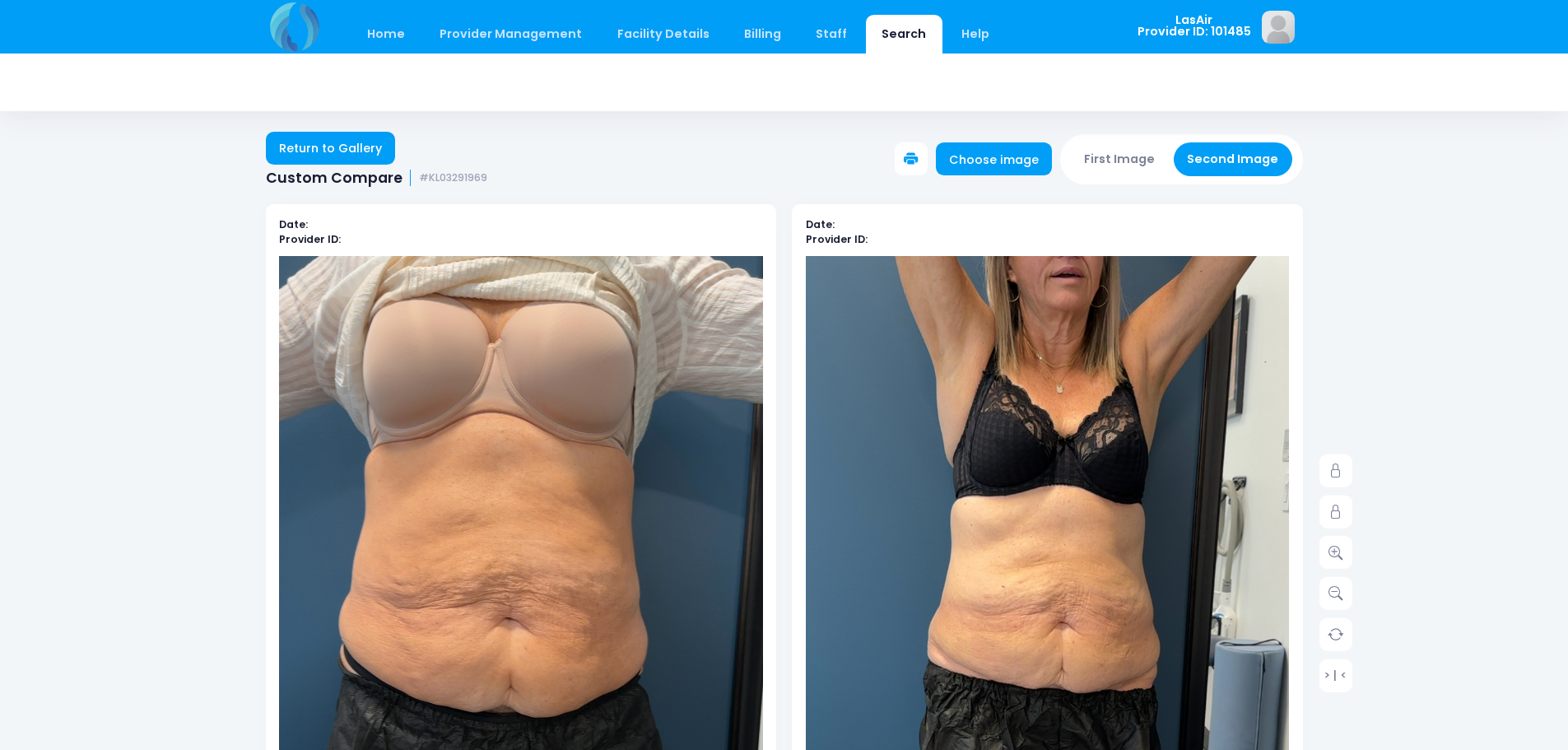
click at [917, 157] on icon at bounding box center [910, 159] width 14 height 14
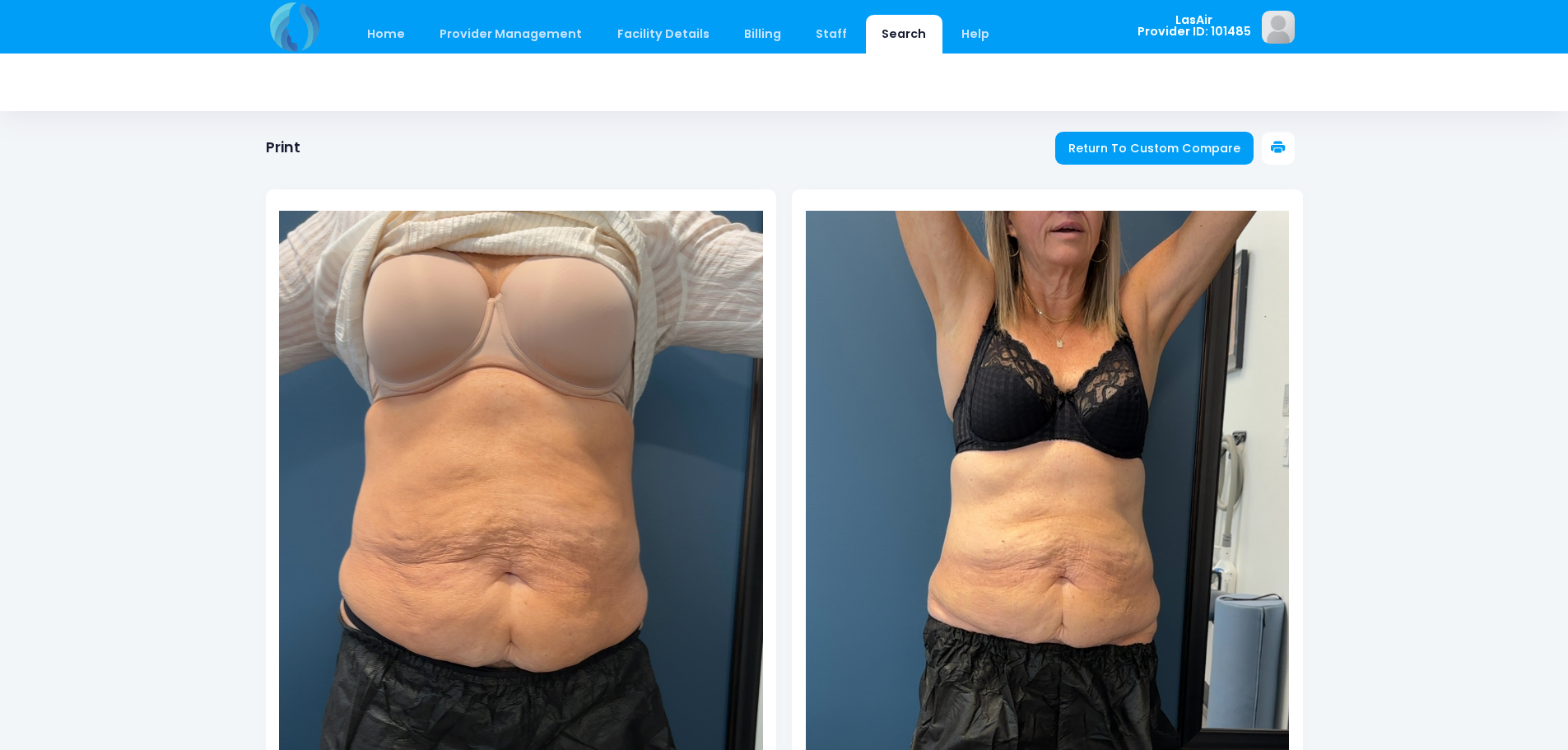
click at [1278, 153] on icon at bounding box center [1278, 147] width 14 height 14
click at [1030, 523] on img at bounding box center [1056, 623] width 726 height 1289
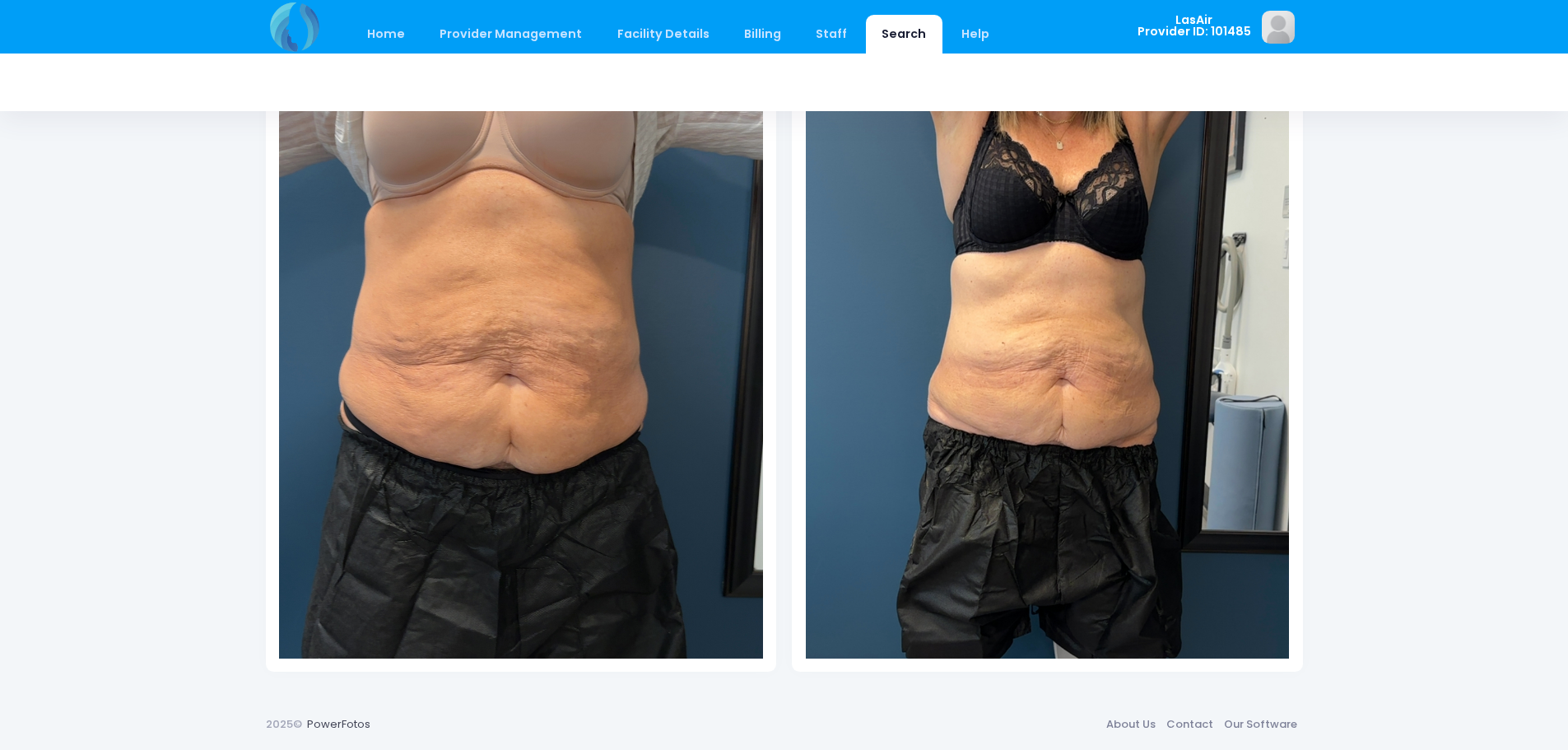
click at [1116, 374] on img at bounding box center [1056, 424] width 726 height 1289
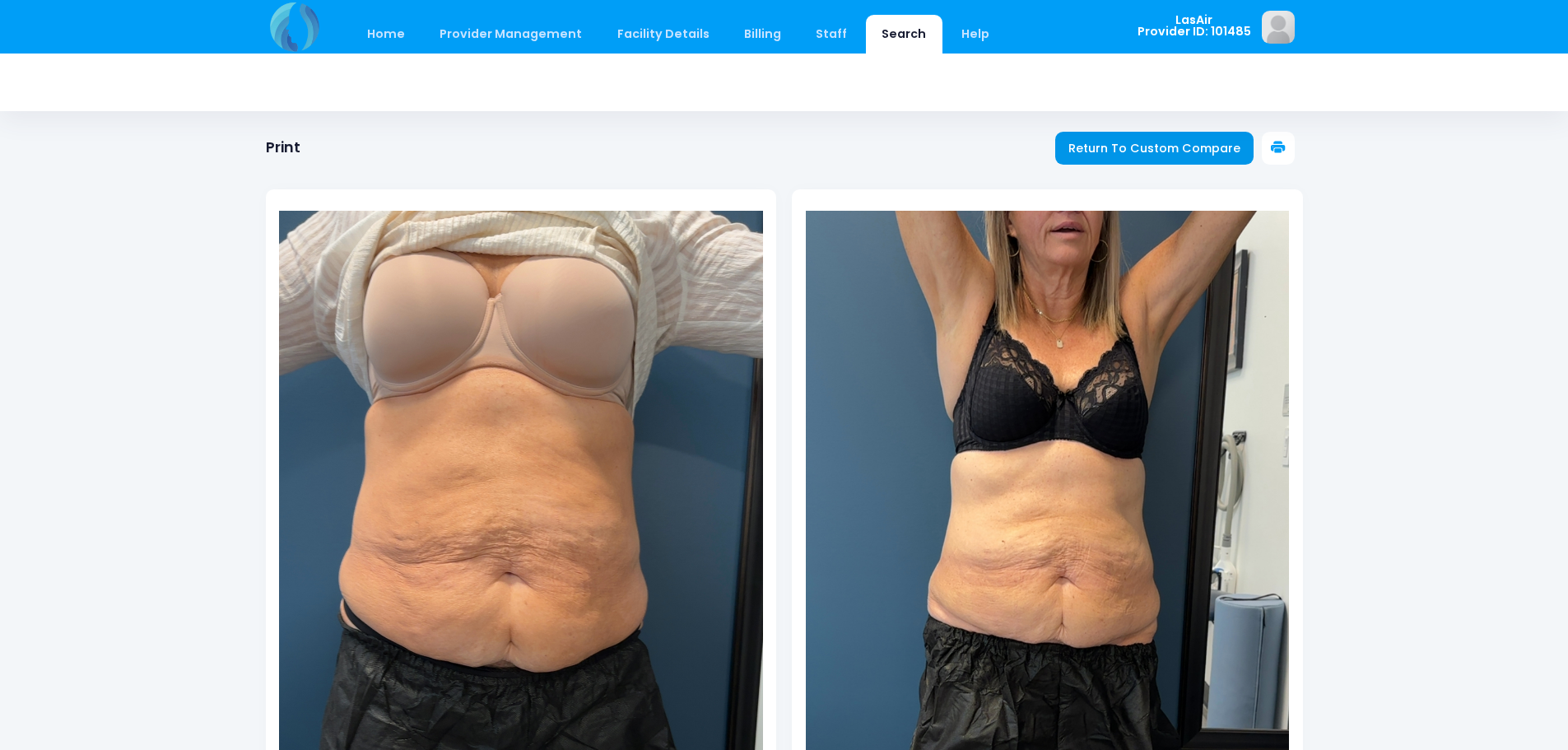
click at [1108, 145] on span "Return To Custom Compare" at bounding box center [1154, 148] width 172 height 16
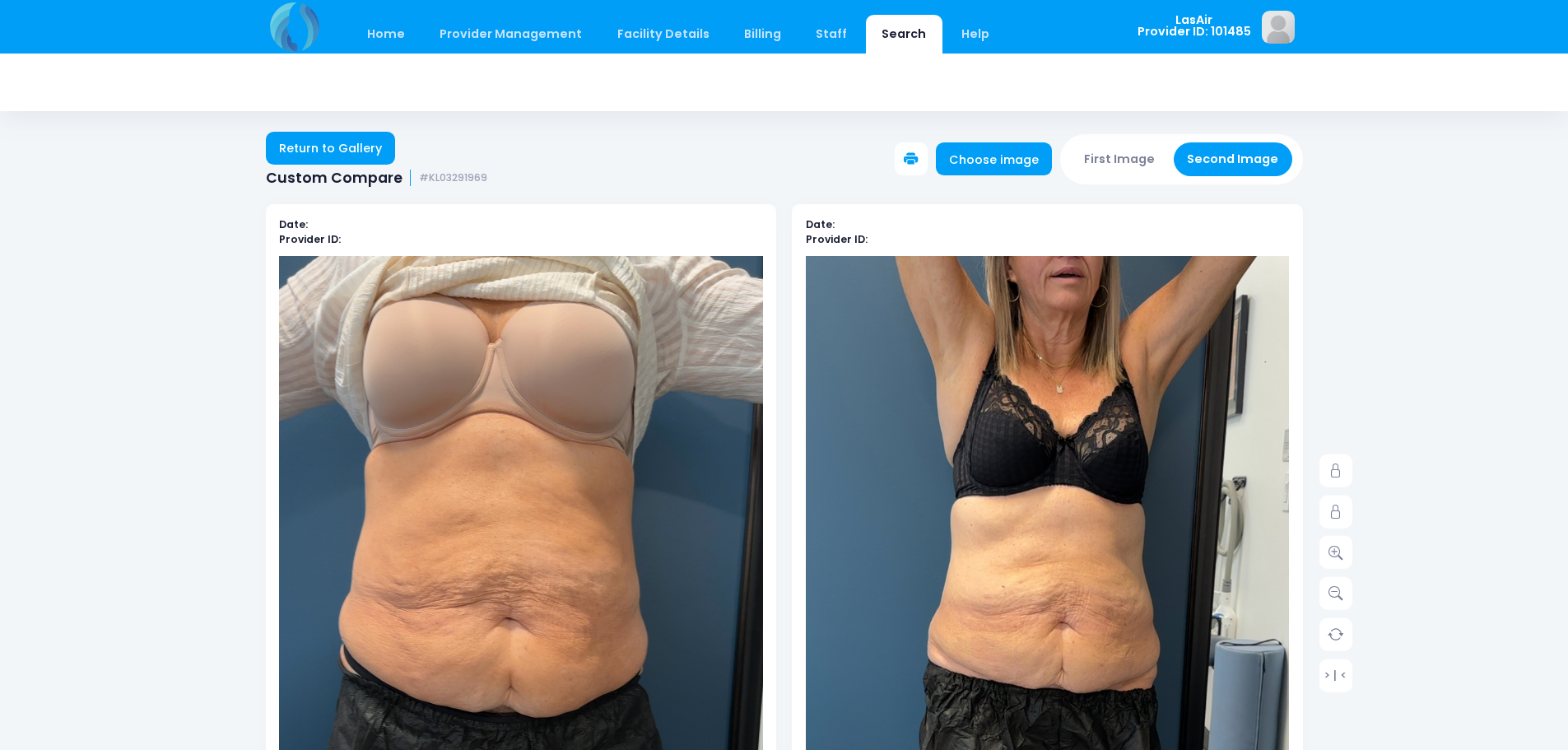
scroll to position [83, 0]
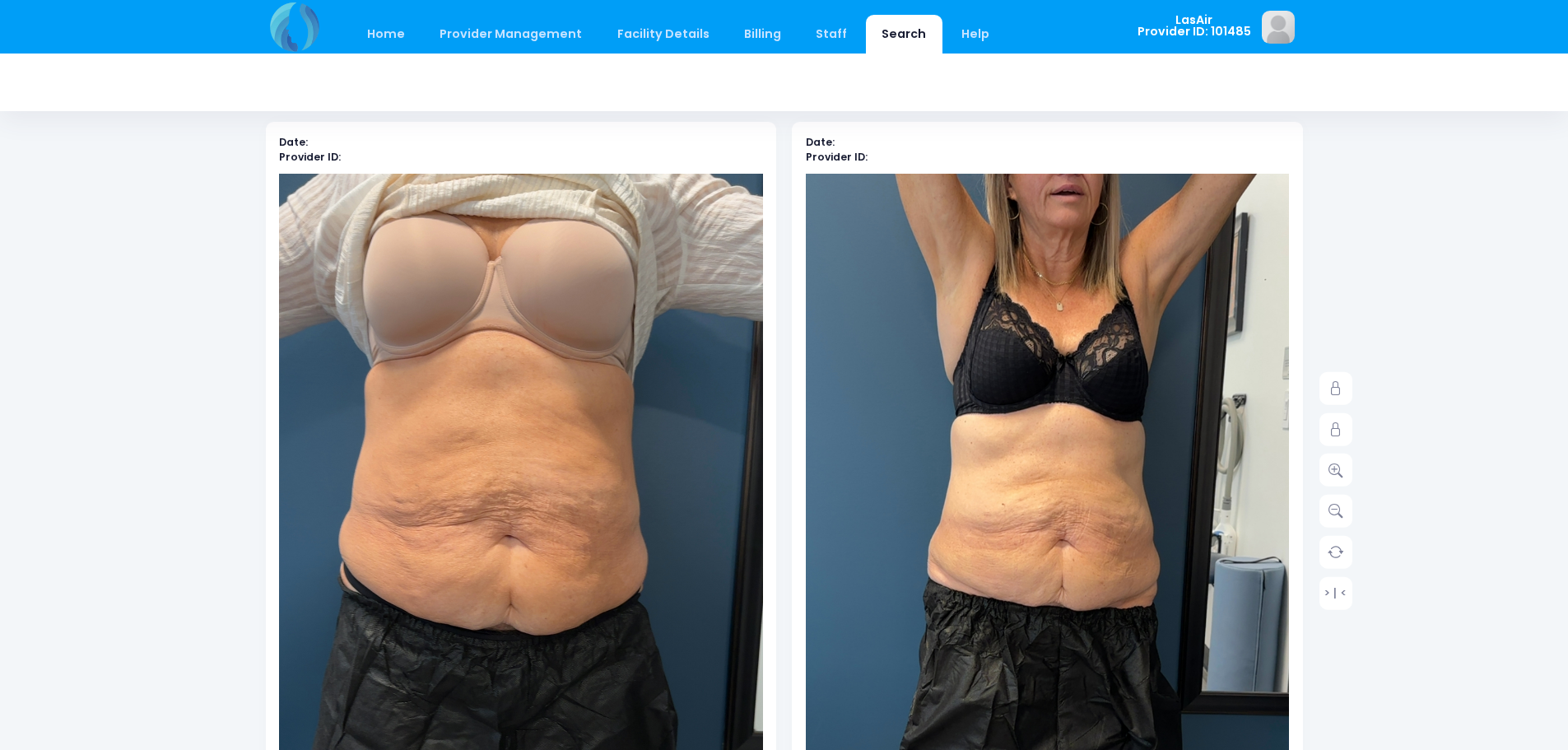
click at [1107, 505] on div at bounding box center [1047, 497] width 484 height 646
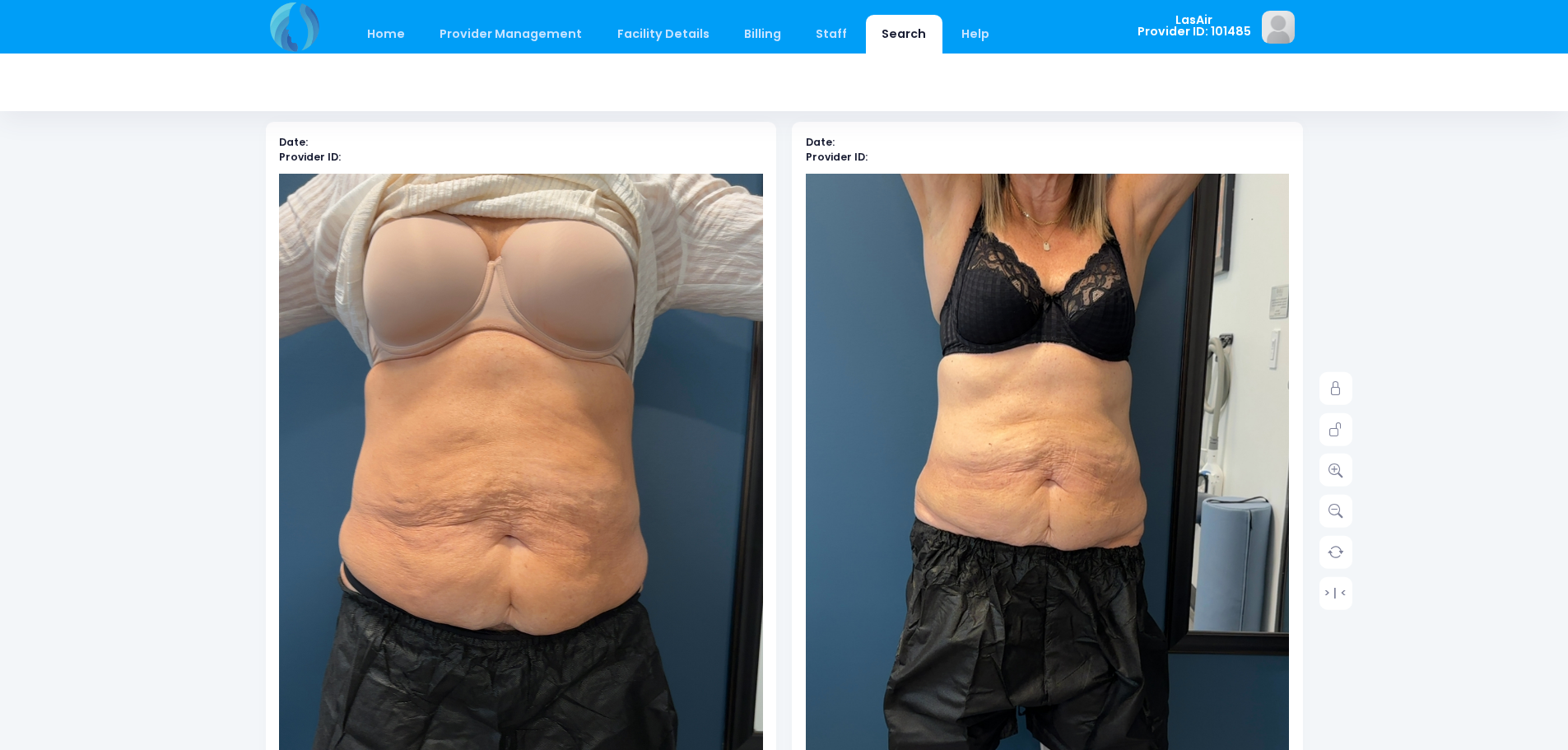
click at [1056, 612] on div at bounding box center [1047, 497] width 484 height 646
click at [1326, 466] on link at bounding box center [1335, 470] width 33 height 33
click at [1329, 439] on link at bounding box center [1335, 429] width 33 height 33
click at [1331, 472] on icon at bounding box center [1335, 469] width 14 height 14
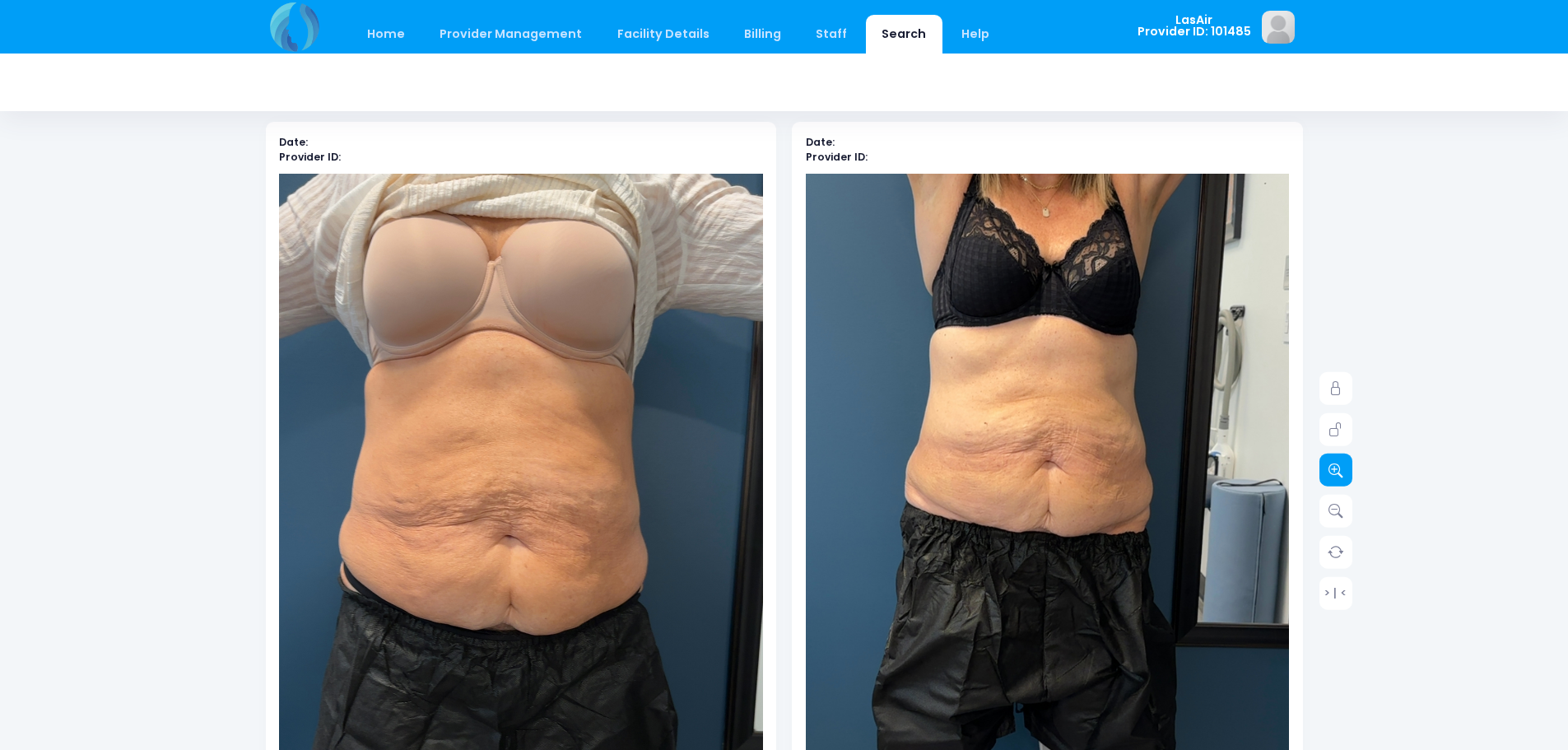
click at [1331, 472] on icon at bounding box center [1335, 469] width 14 height 14
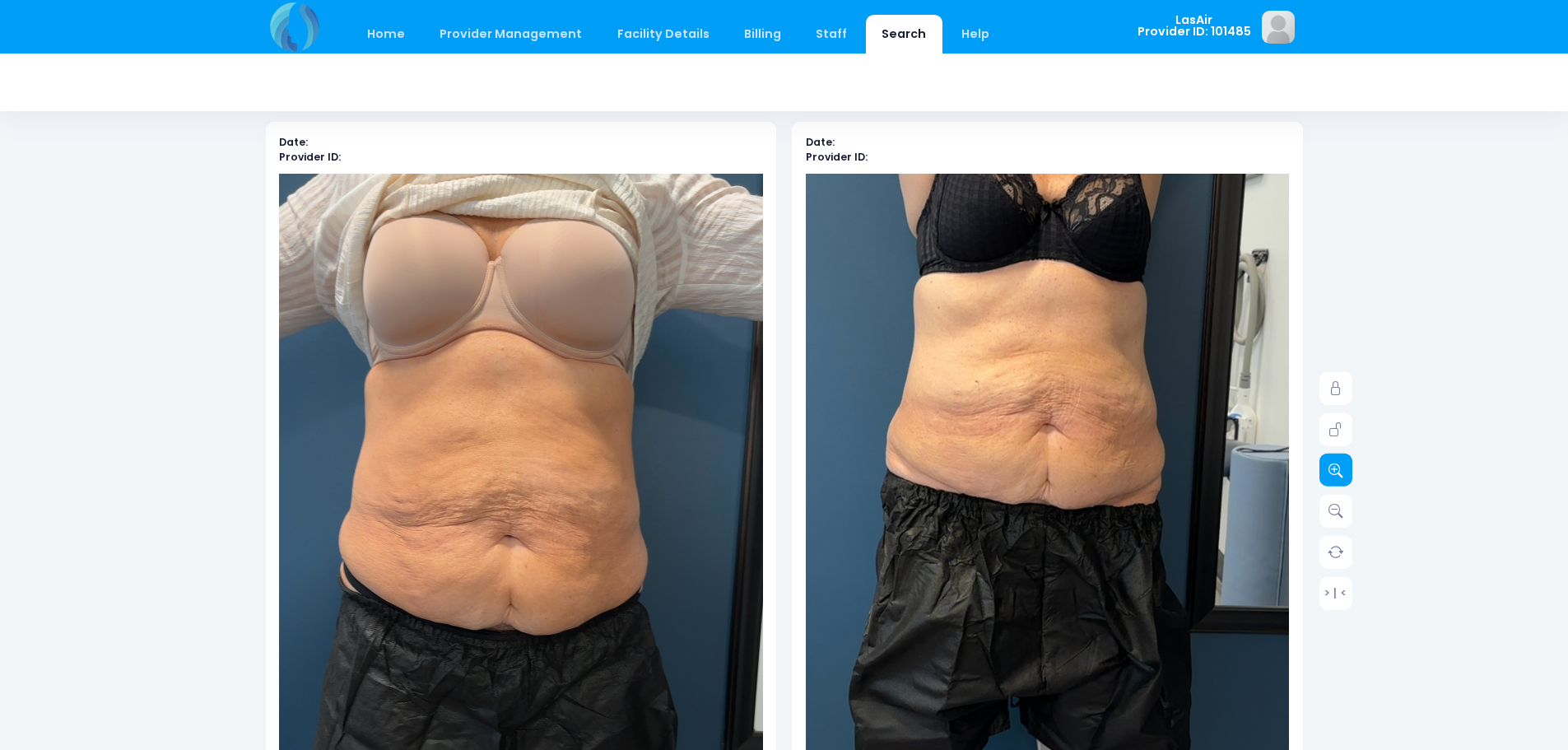
click at [1331, 472] on icon at bounding box center [1335, 469] width 14 height 14
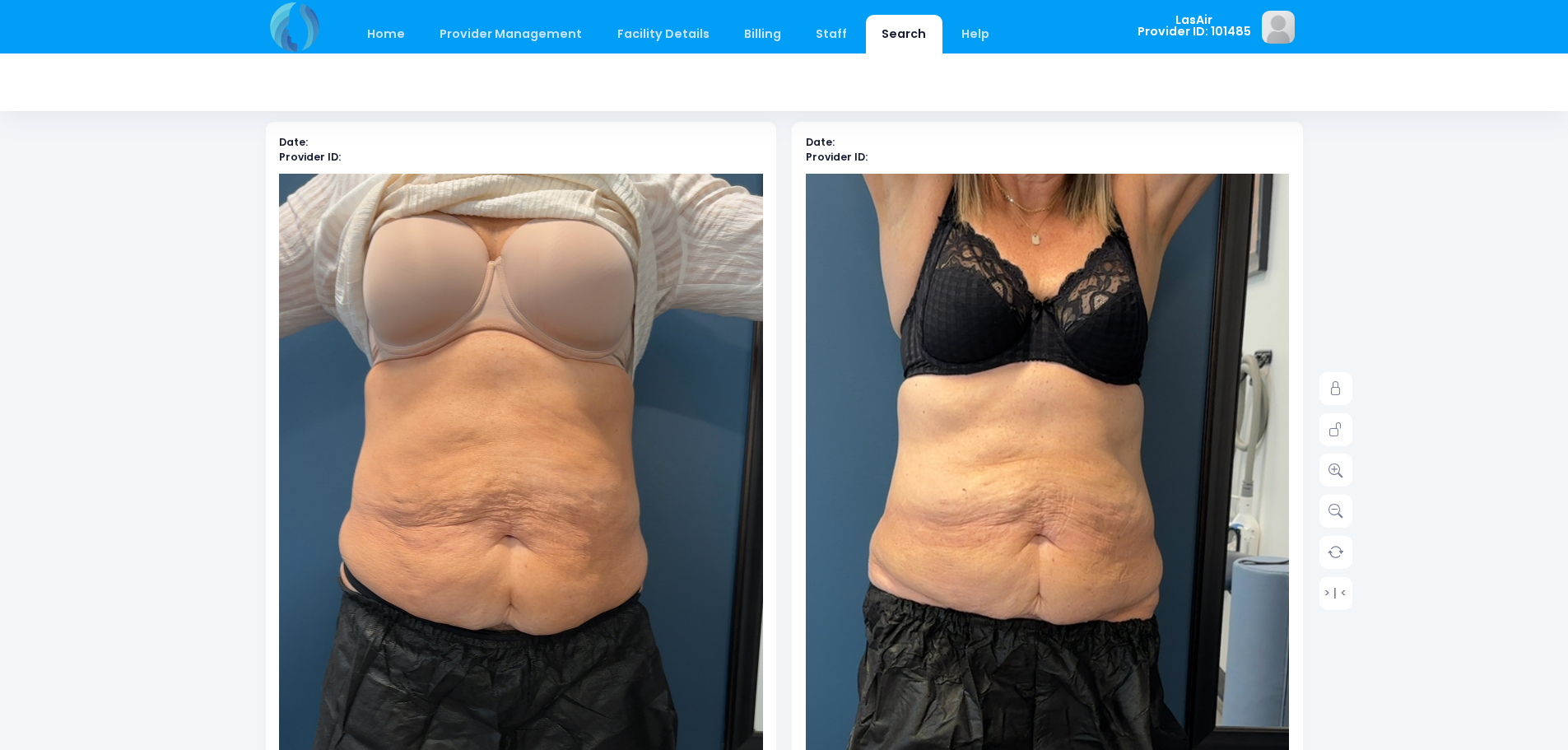
click at [1065, 504] on img at bounding box center [1032, 594] width 919 height 1634
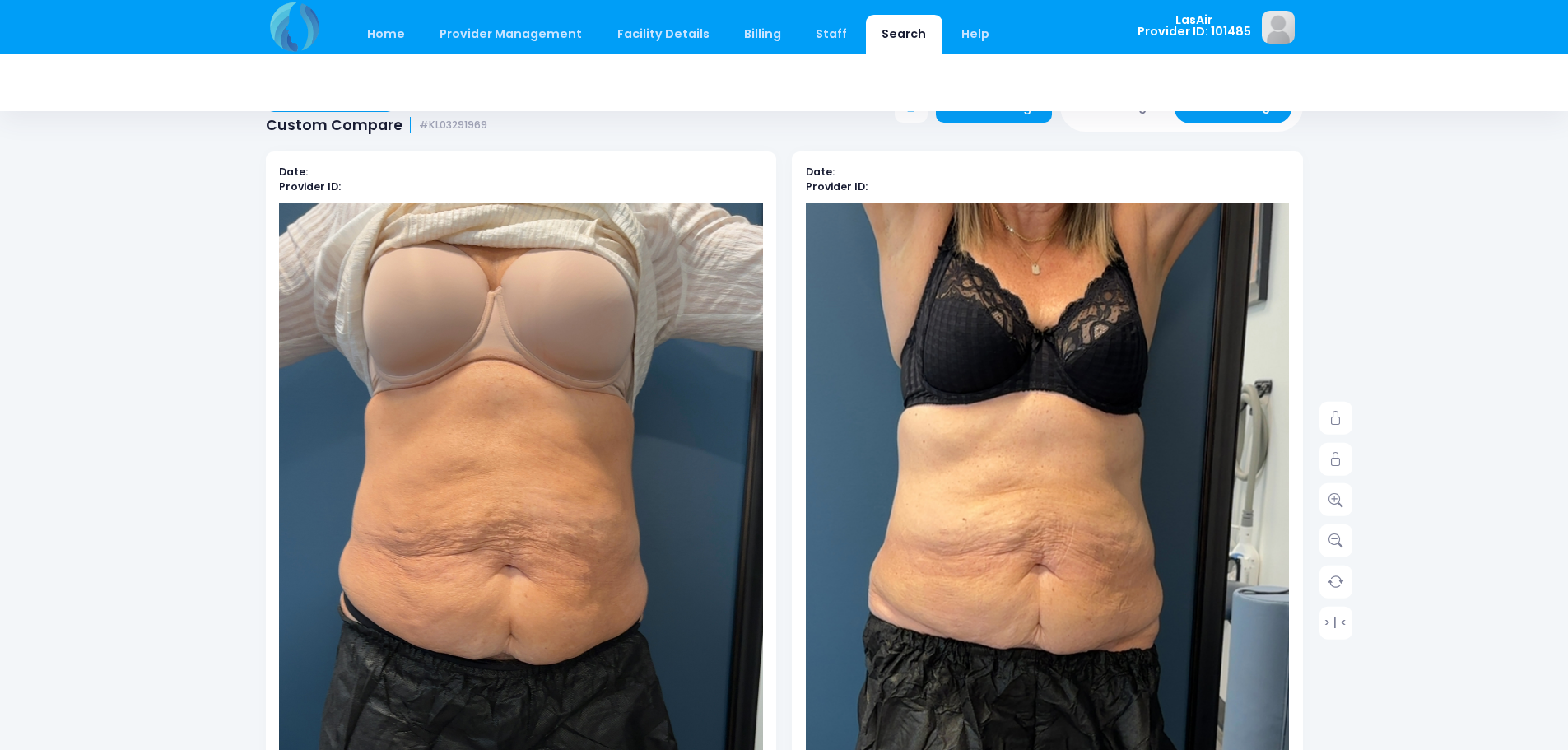
scroll to position [0, 0]
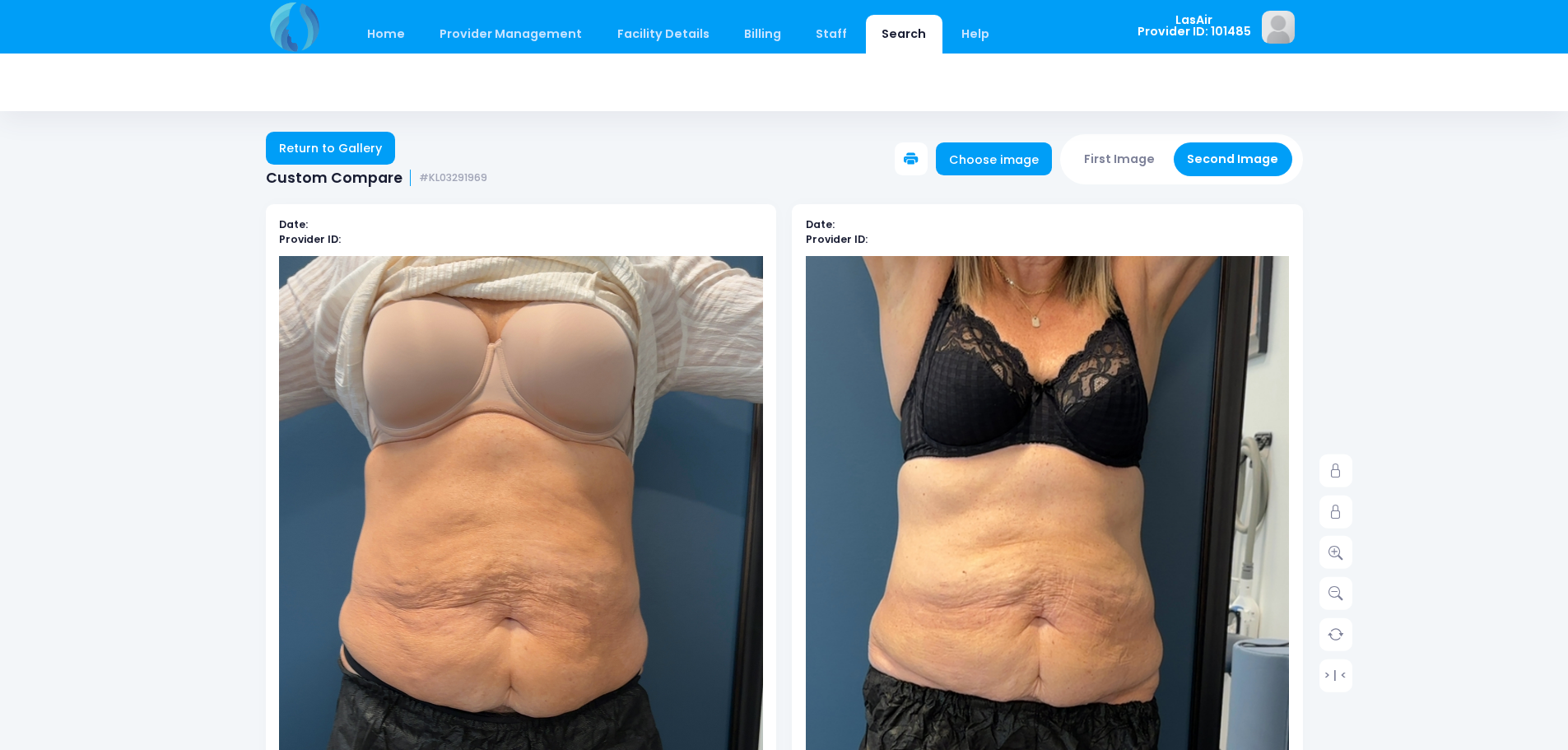
click at [918, 159] on icon at bounding box center [910, 159] width 14 height 14
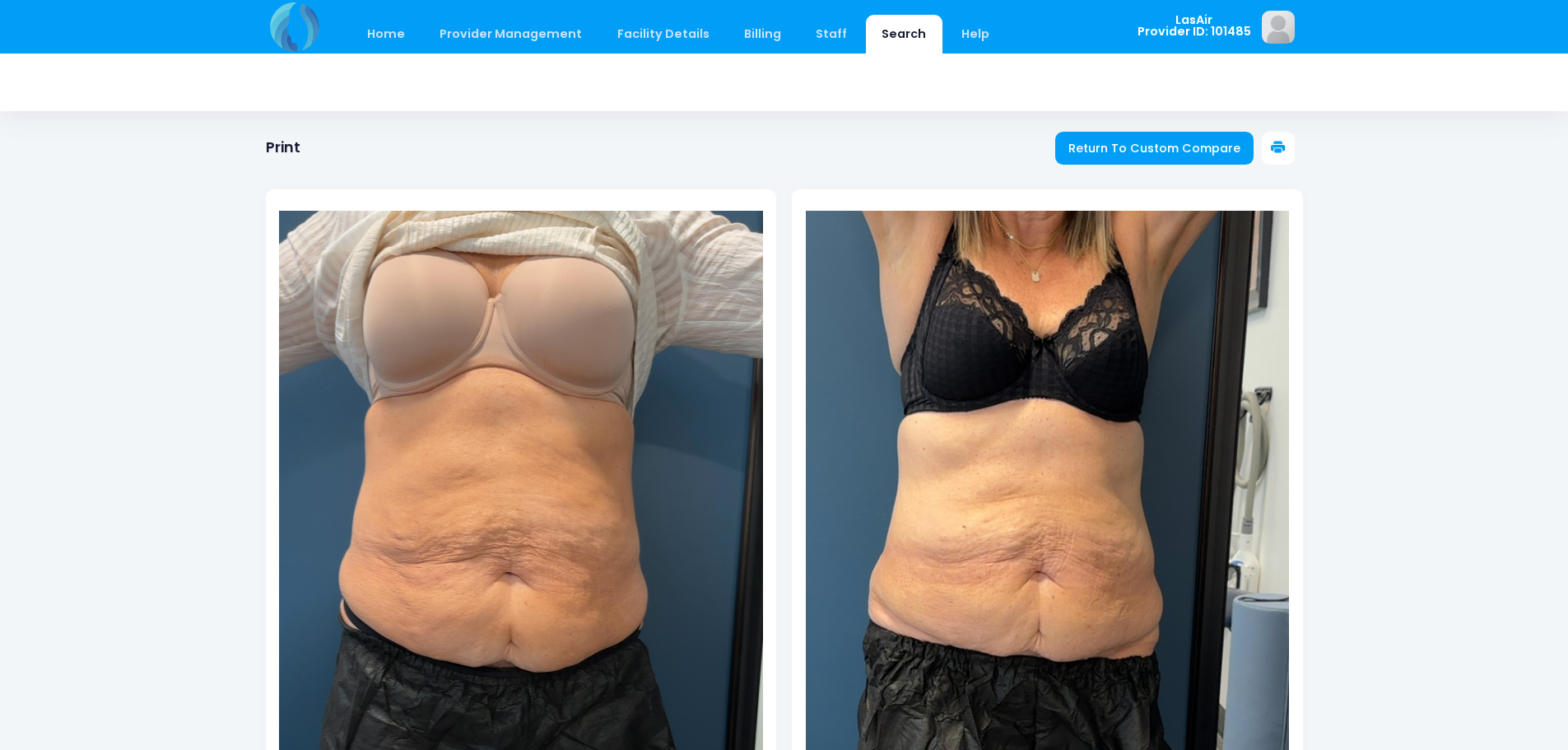
click at [1278, 150] on icon at bounding box center [1278, 147] width 14 height 14
click at [1132, 144] on span "Return To Custom Compare" at bounding box center [1154, 148] width 172 height 16
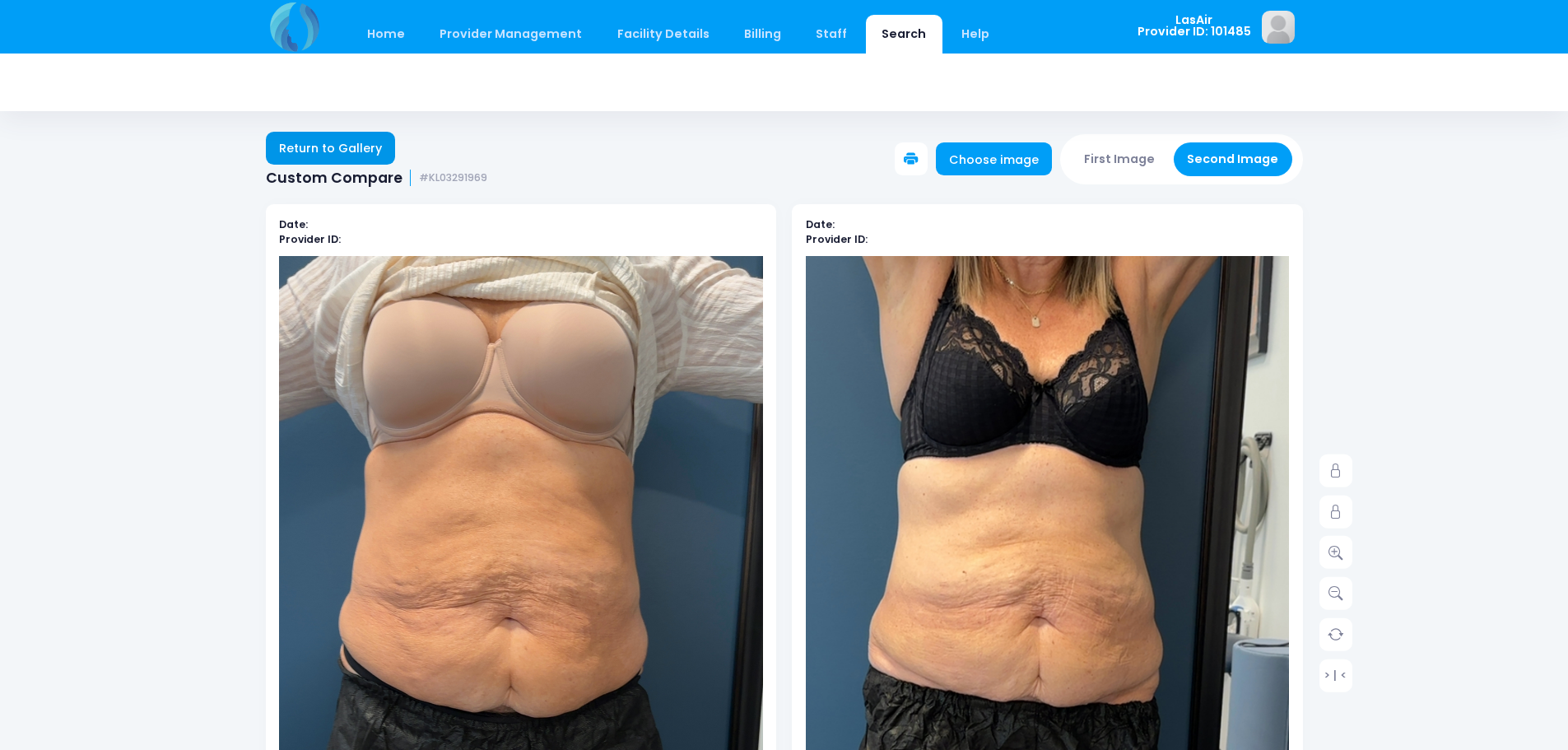
click at [361, 144] on link "Return to Gallery" at bounding box center [330, 148] width 130 height 33
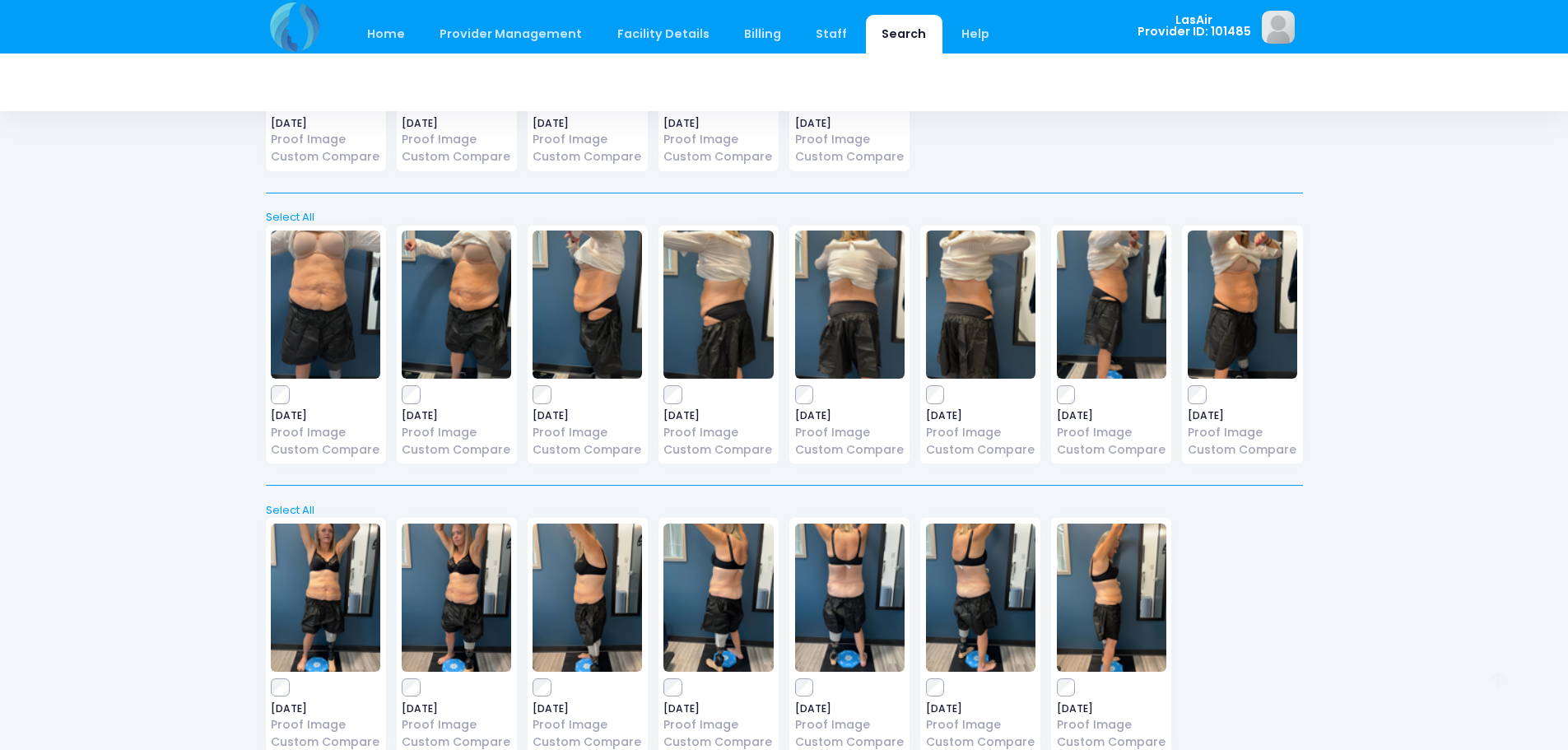
scroll to position [968, 0]
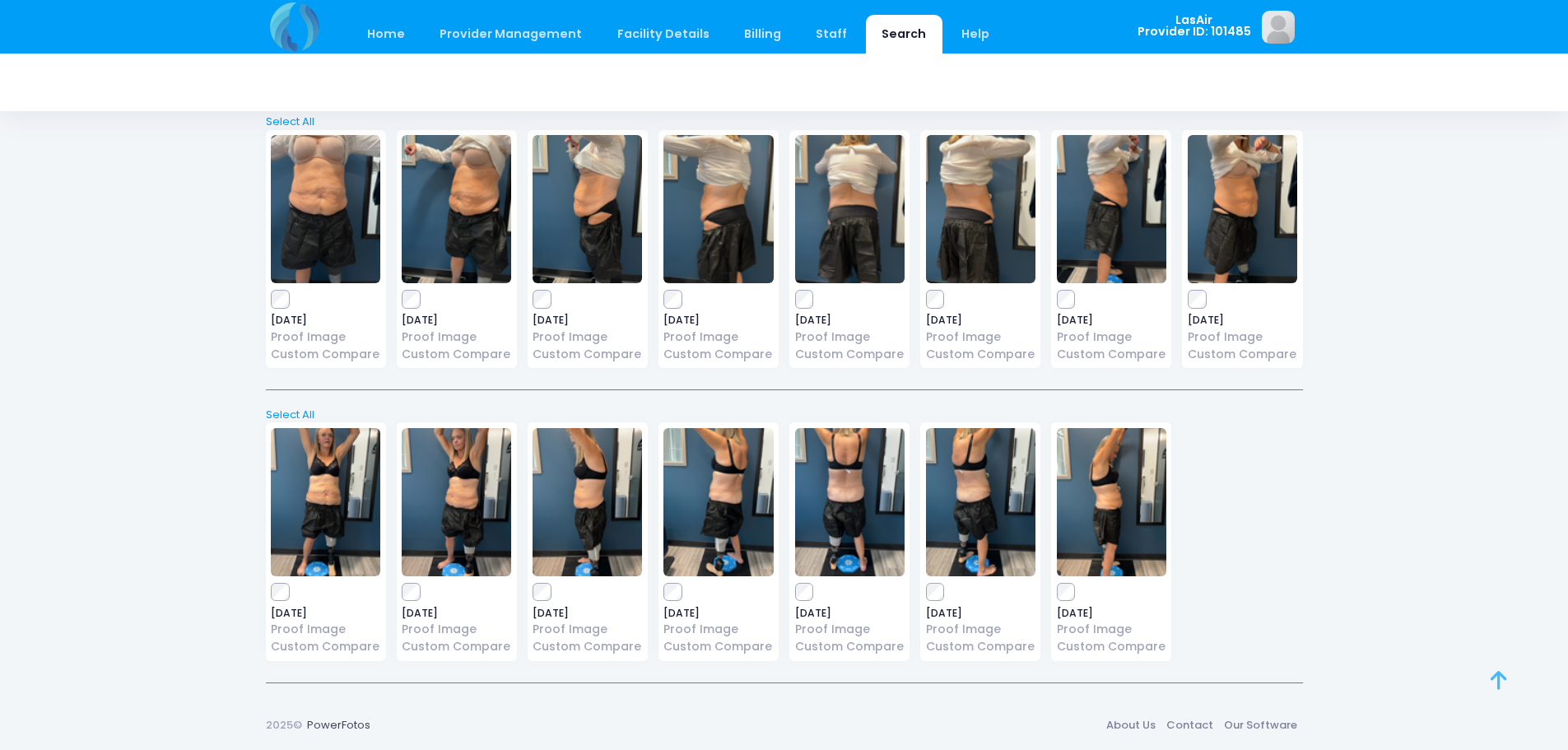
click at [1515, 677] on link at bounding box center [1516, 698] width 53 height 53
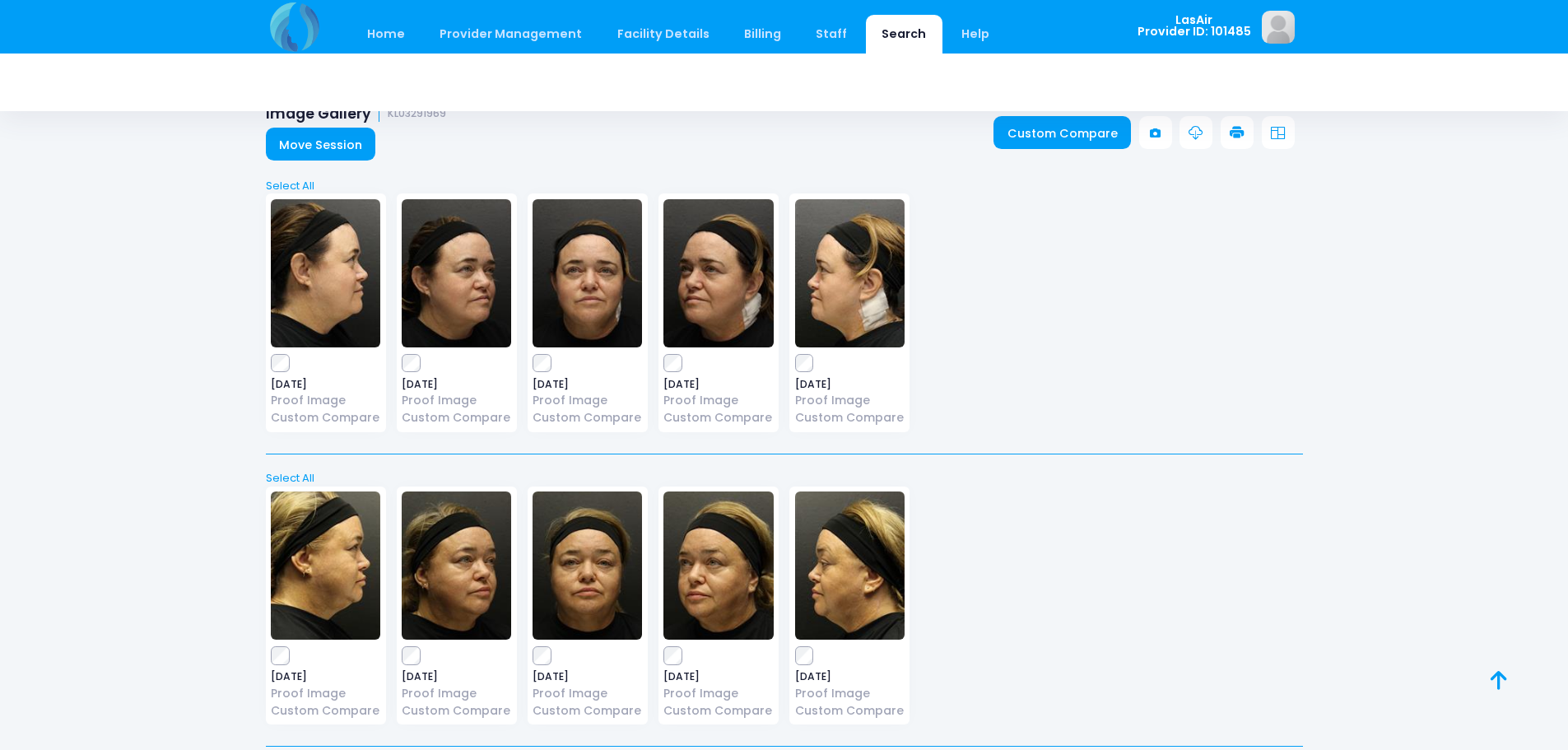
scroll to position [0, 0]
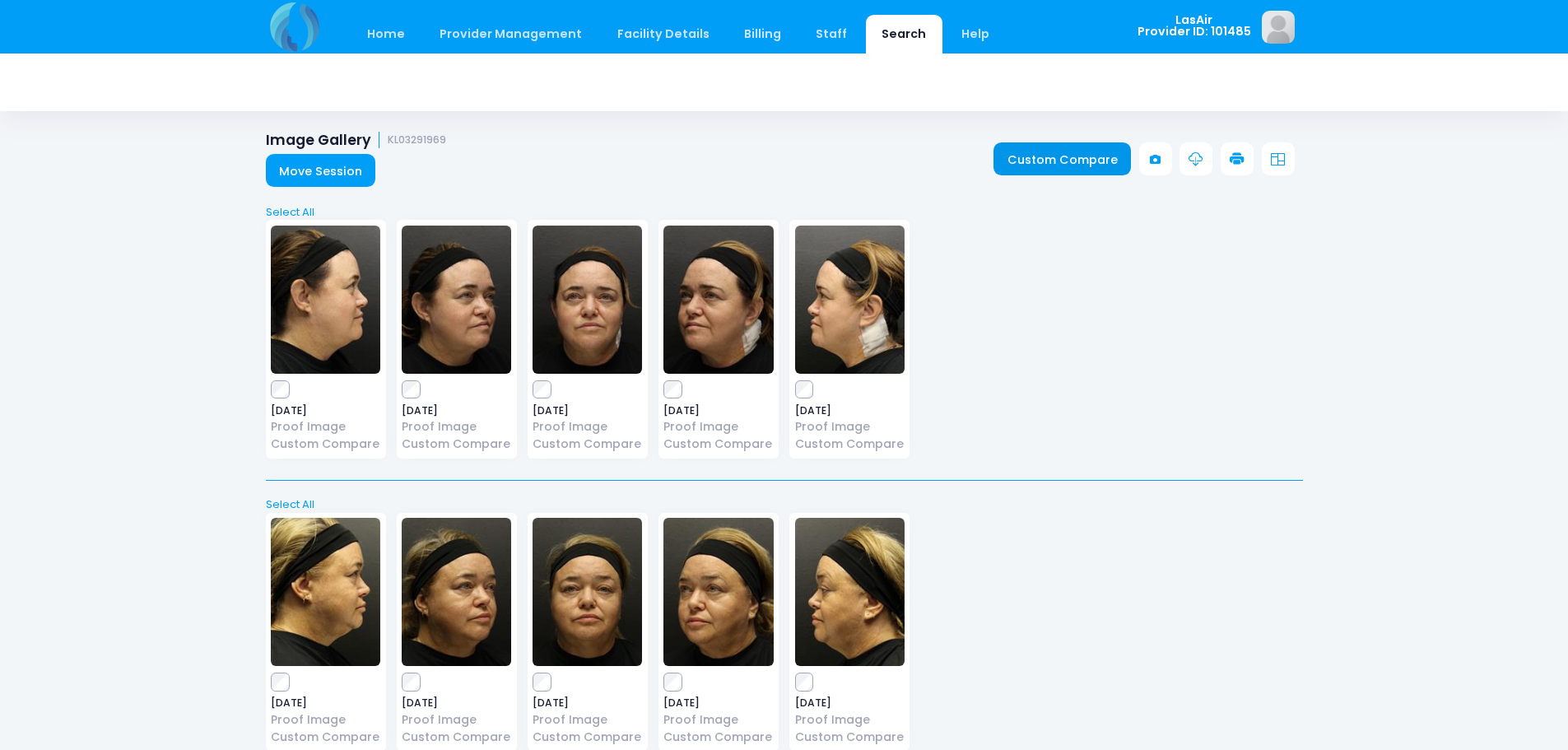
click at [1083, 152] on link "Custom Compare" at bounding box center [1061, 159] width 137 height 33
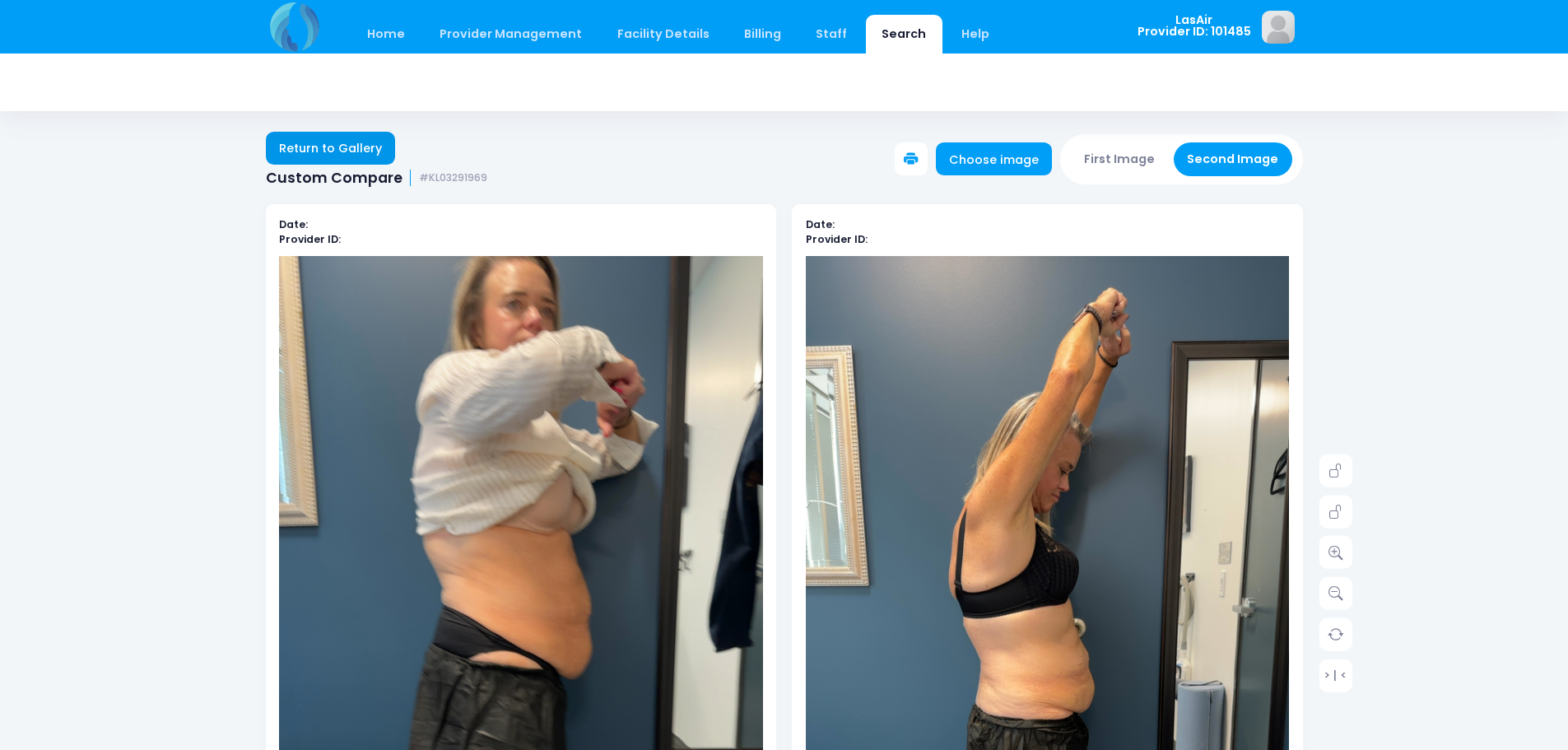
click at [288, 148] on link "Return to Gallery" at bounding box center [330, 148] width 130 height 33
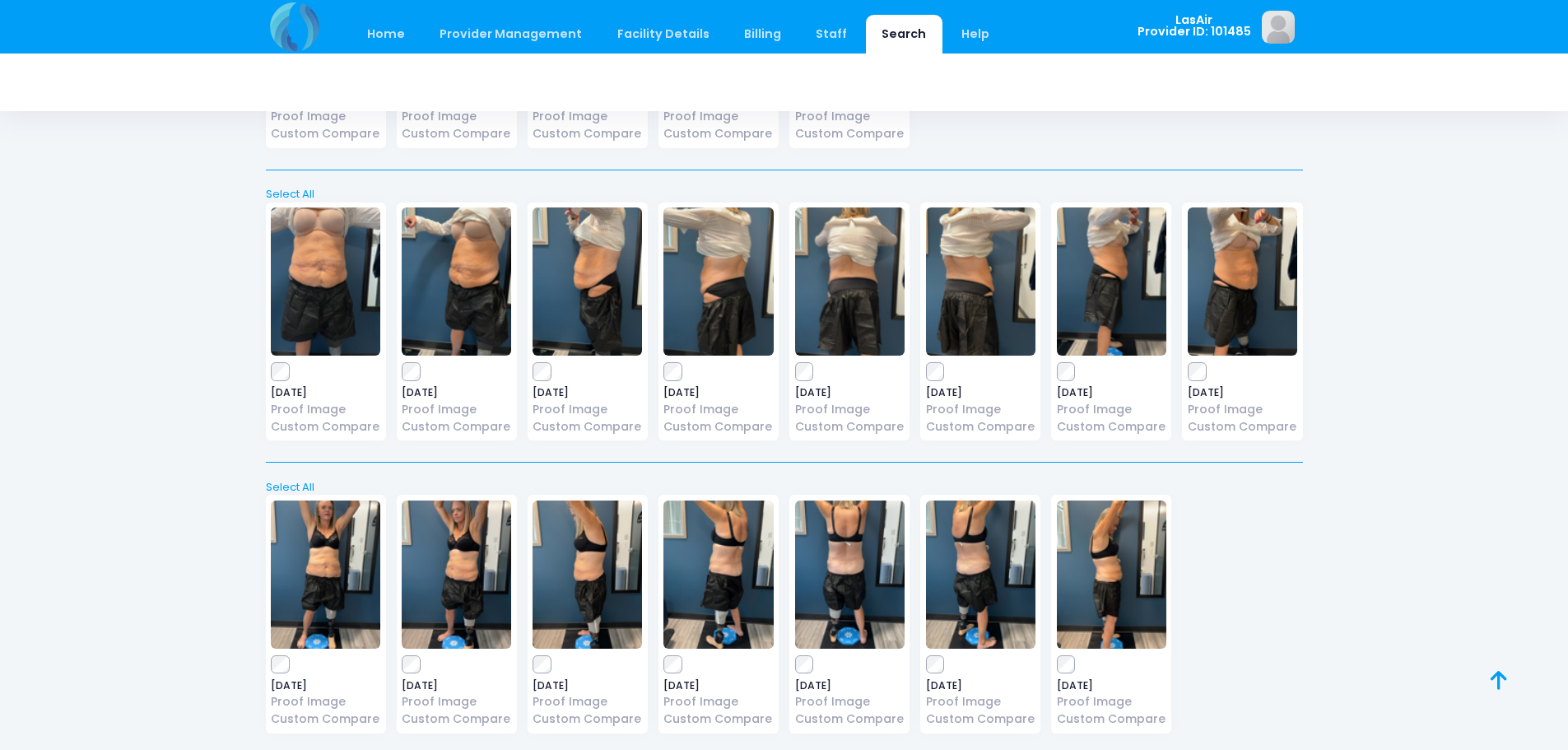
scroll to position [968, 0]
